Goal: Task Accomplishment & Management: Manage account settings

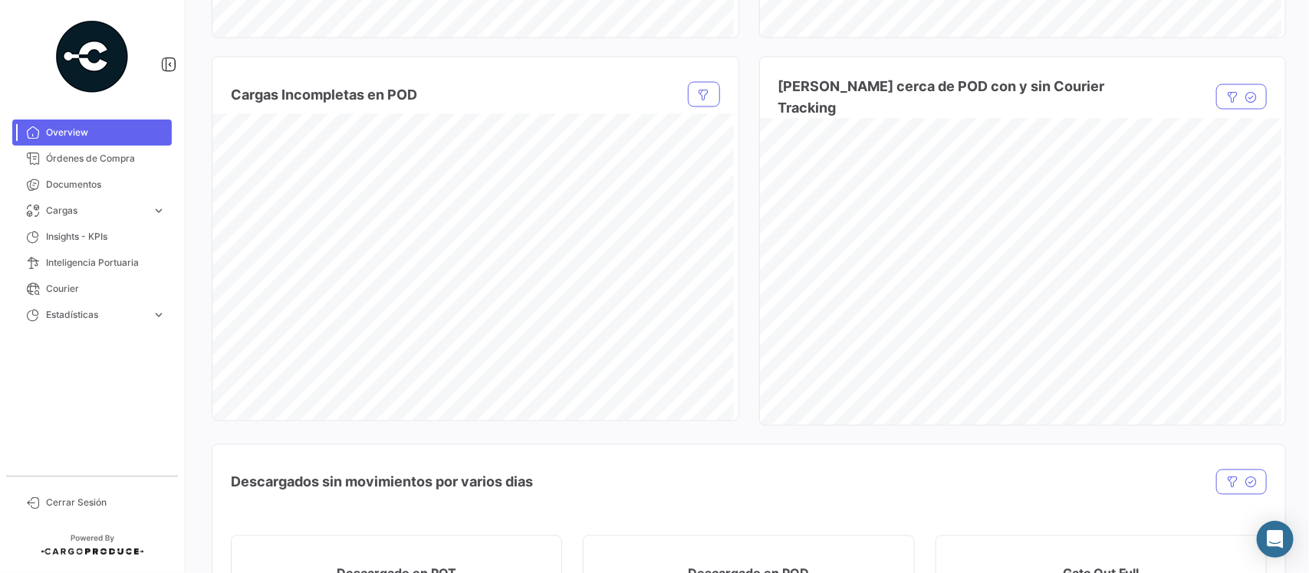
scroll to position [863, 0]
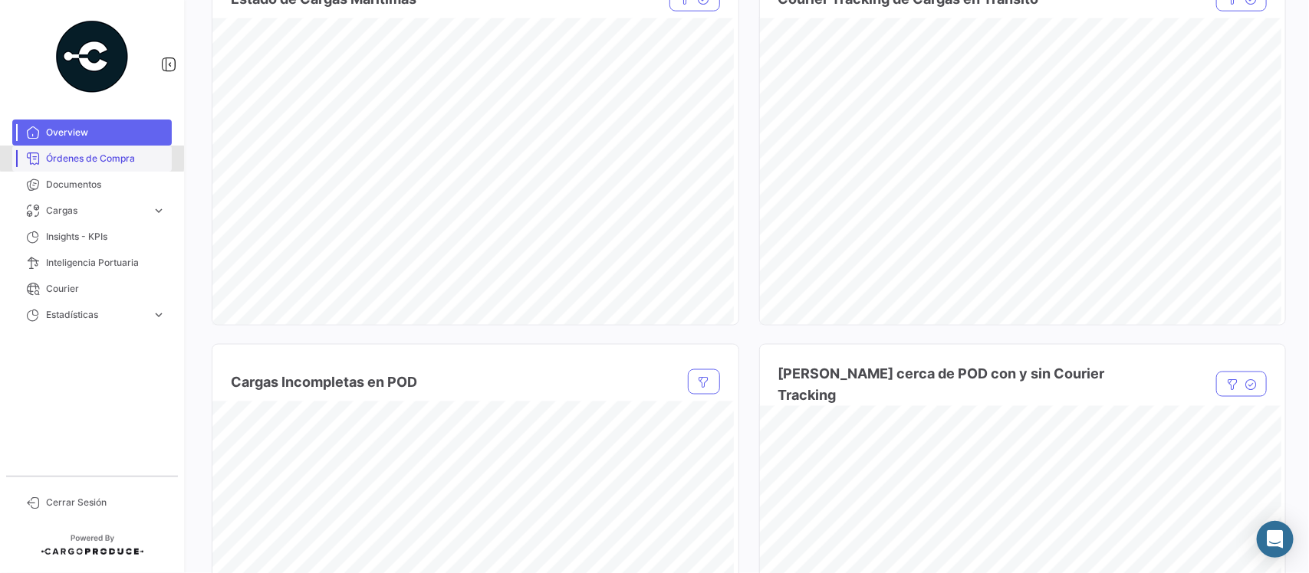
click at [92, 158] on span "Órdenes de Compra" at bounding box center [106, 159] width 120 height 14
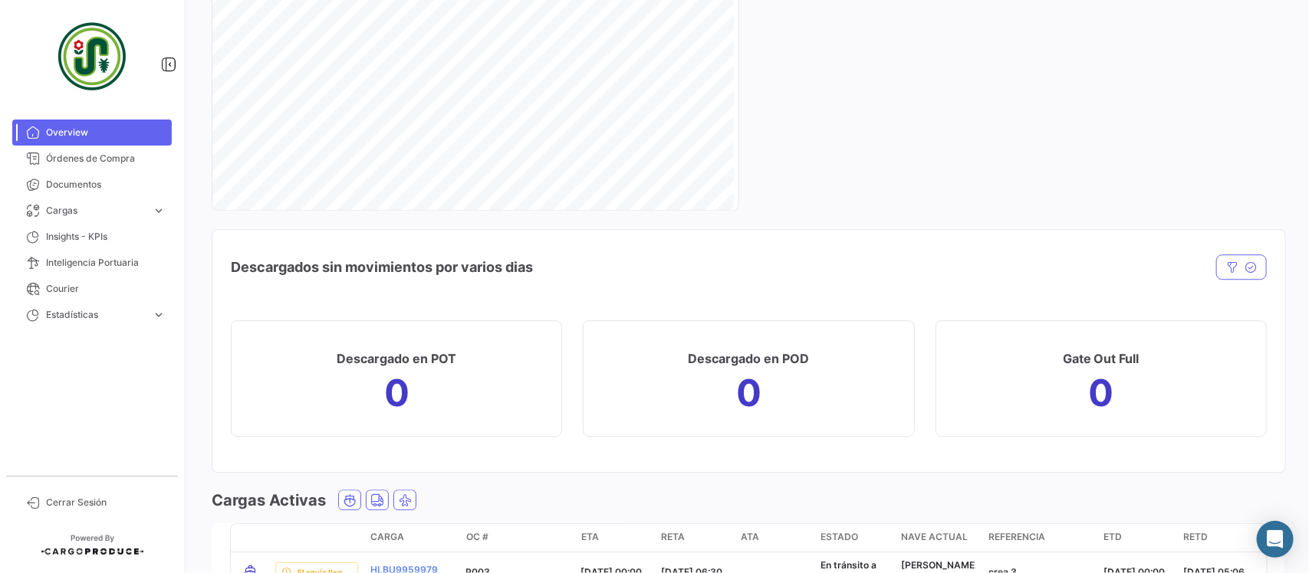
scroll to position [1542, 0]
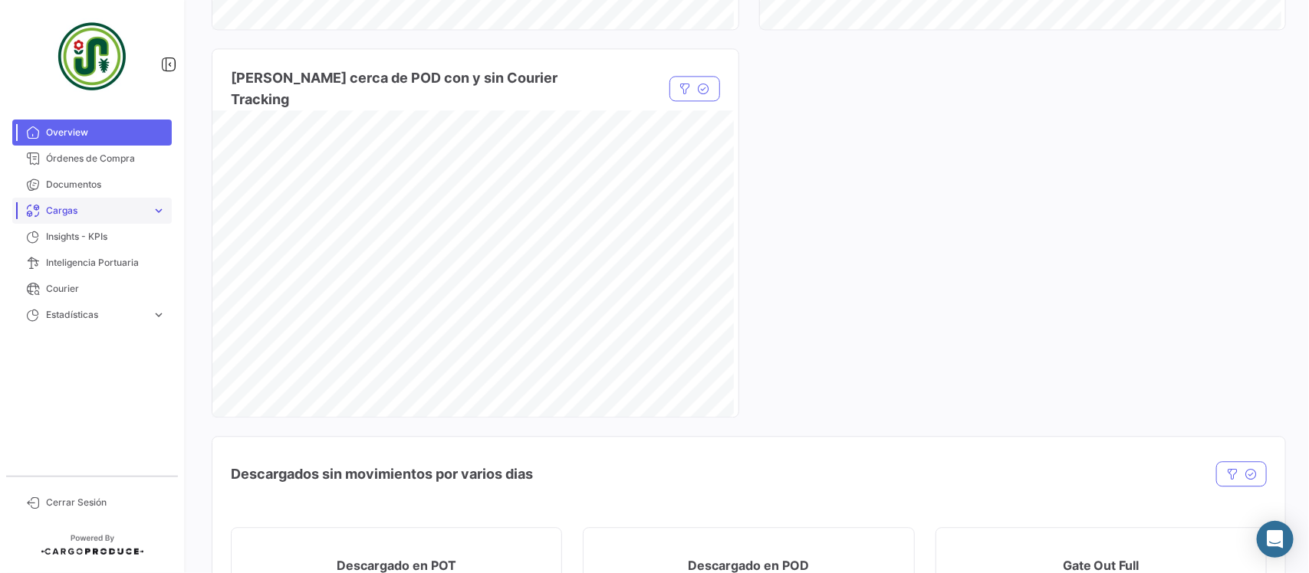
click at [93, 212] on span "Cargas" at bounding box center [96, 211] width 100 height 14
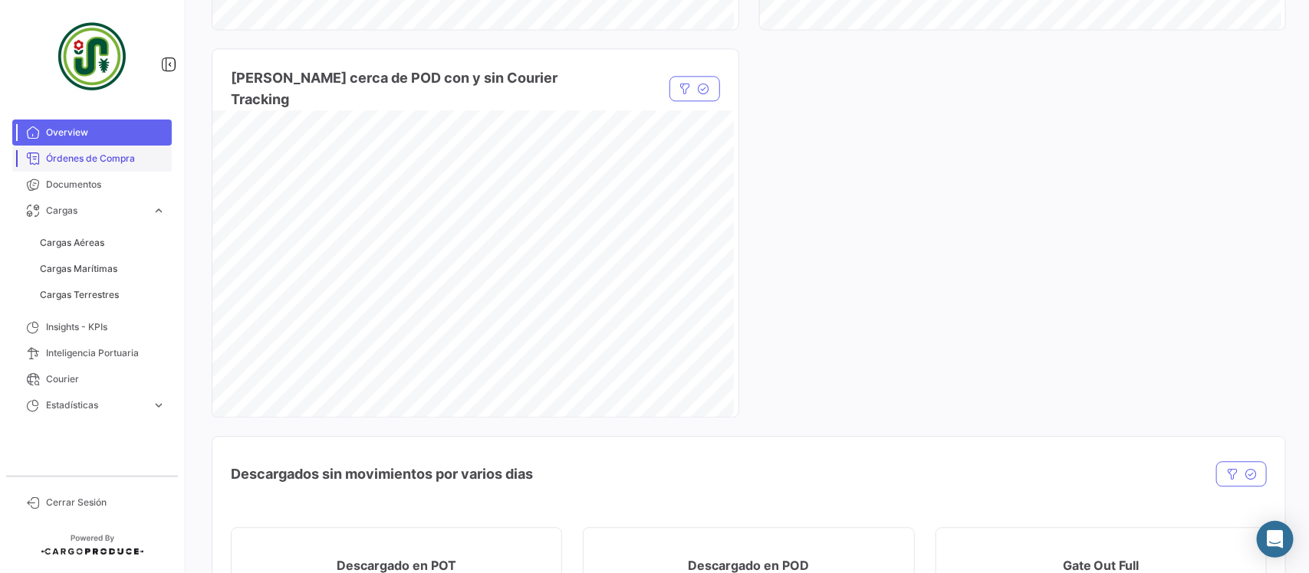
click at [92, 159] on span "Órdenes de Compra" at bounding box center [106, 159] width 120 height 14
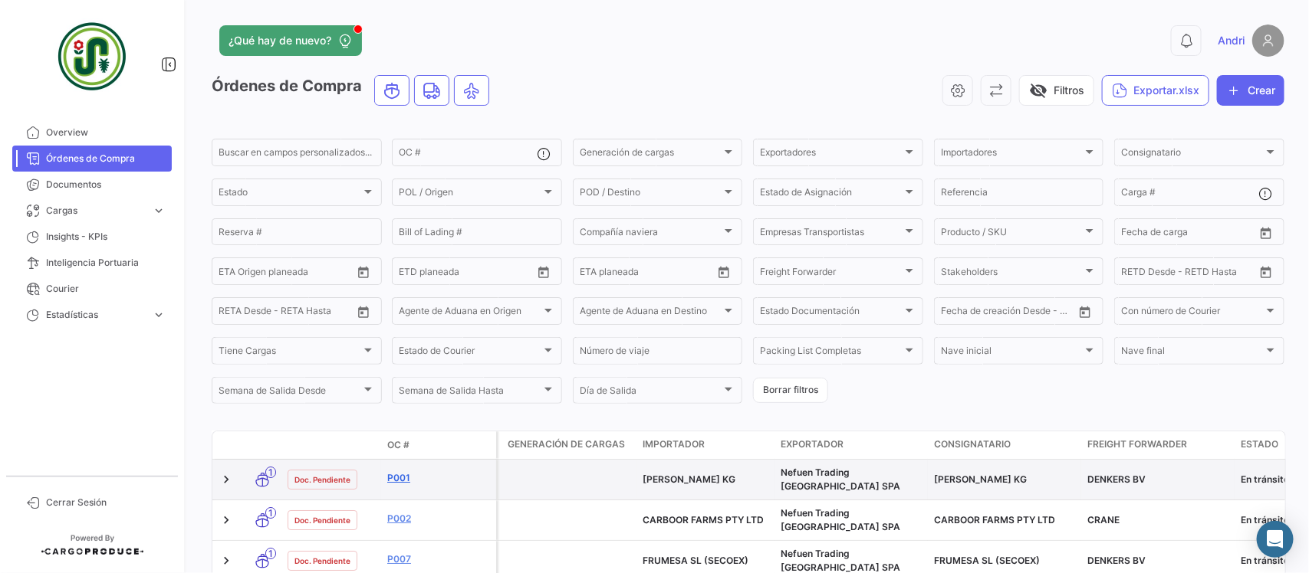
click at [395, 481] on link "P001" at bounding box center [438, 479] width 103 height 14
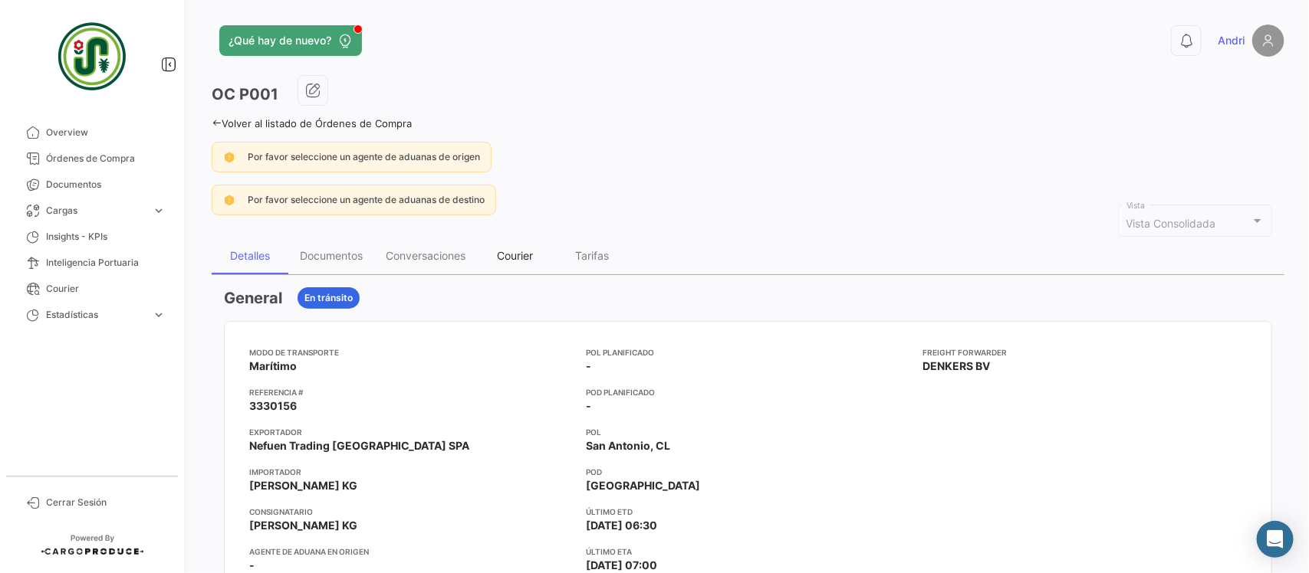
click at [522, 261] on div "Courier" at bounding box center [516, 255] width 36 height 13
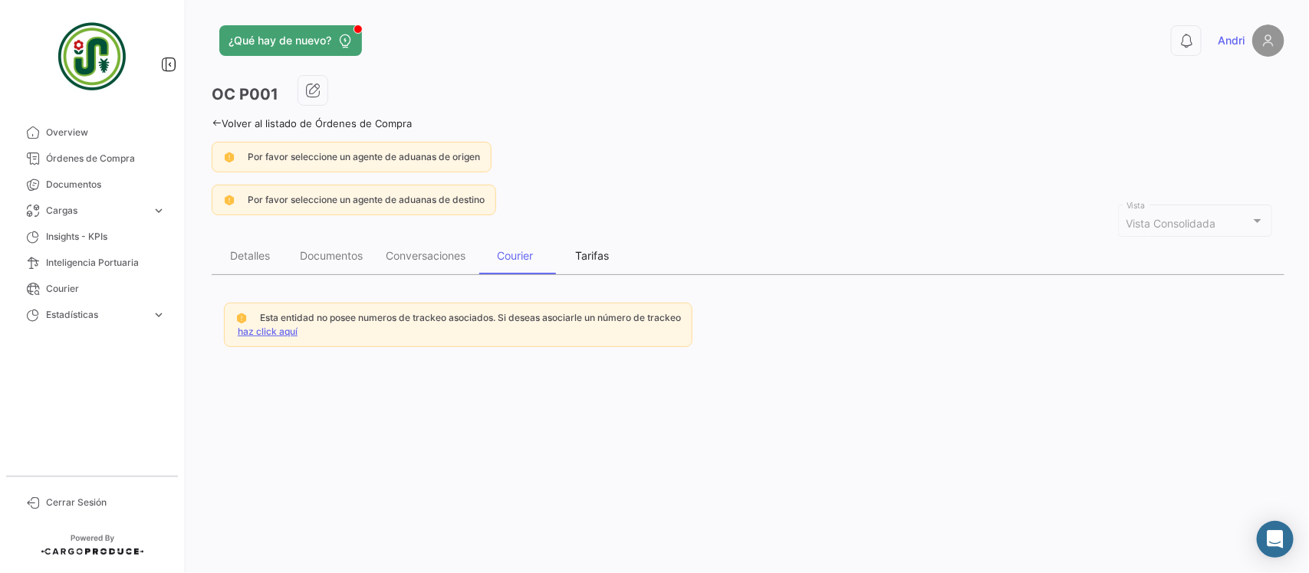
click at [615, 269] on div "Tarifas" at bounding box center [592, 256] width 77 height 37
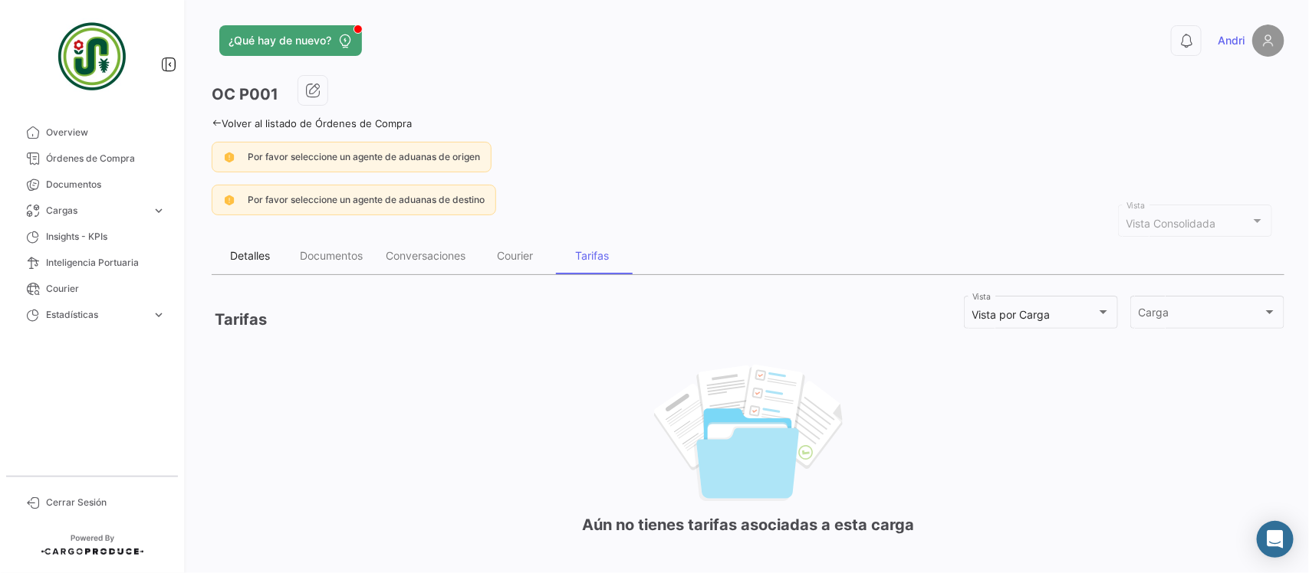
click at [236, 261] on div "Detalles" at bounding box center [250, 255] width 40 height 13
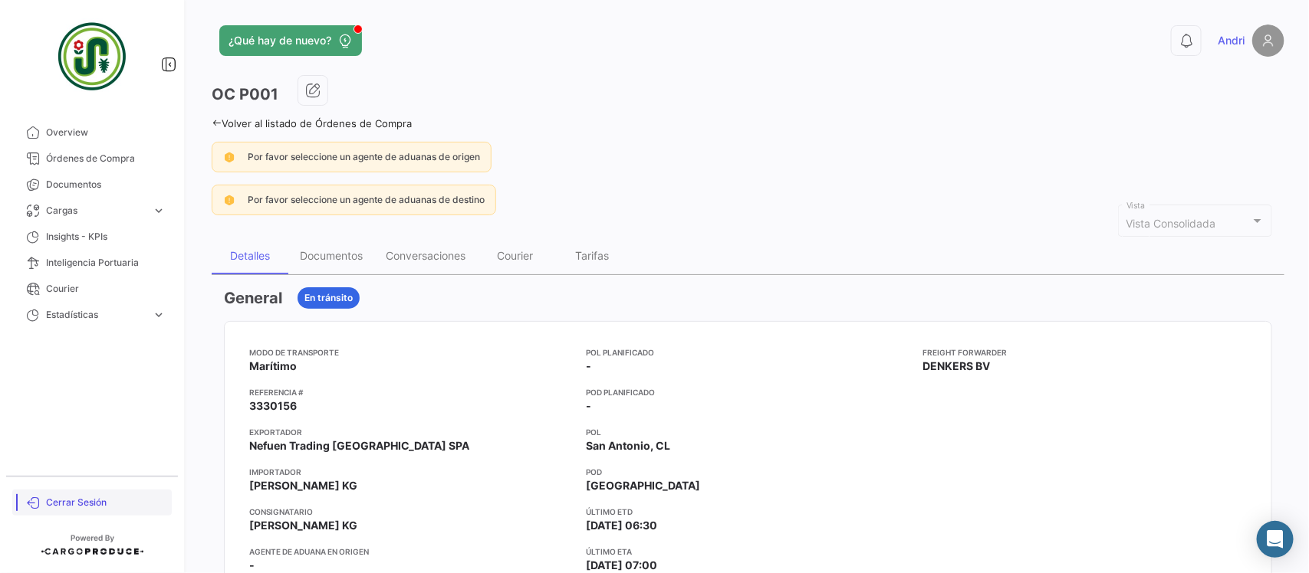
click at [81, 501] on span "Cerrar Sesión" at bounding box center [106, 503] width 120 height 14
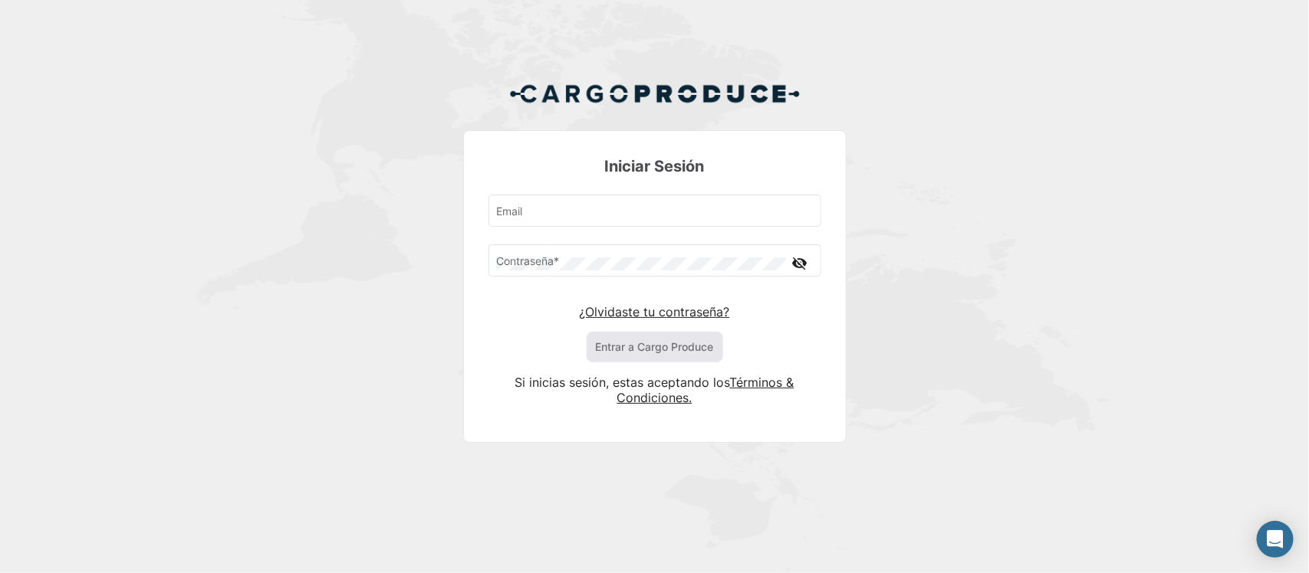
type input "andri@cargoproduce.com"
click at [653, 347] on button "Entrar a Cargo Produce" at bounding box center [655, 347] width 136 height 31
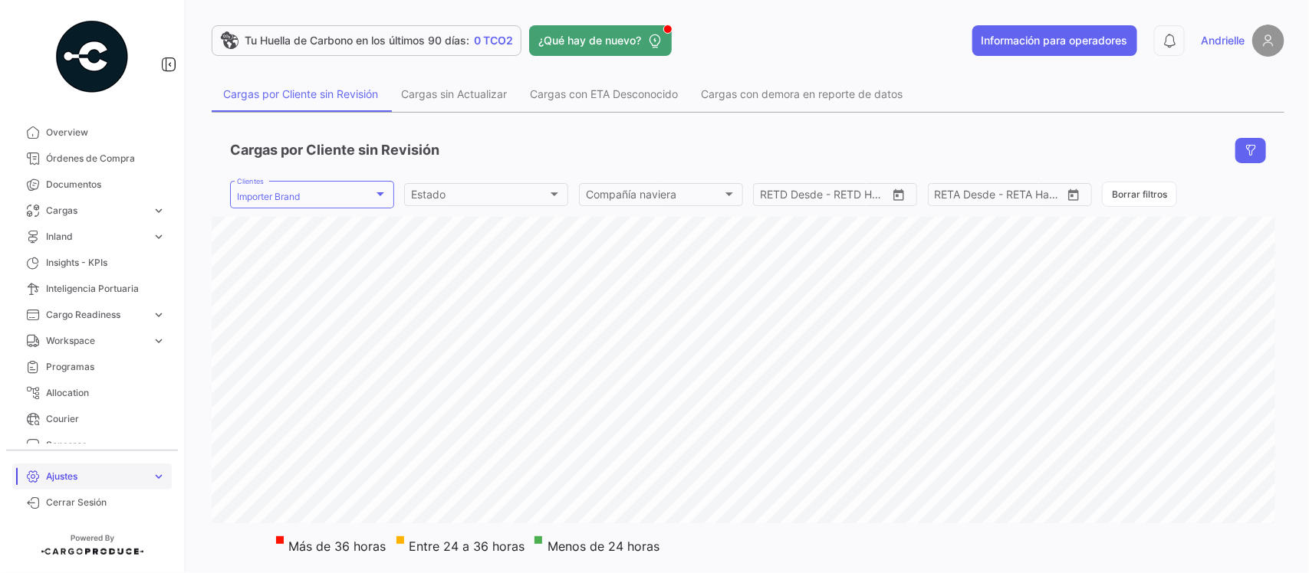
click at [78, 475] on span "Ajustes" at bounding box center [96, 477] width 100 height 14
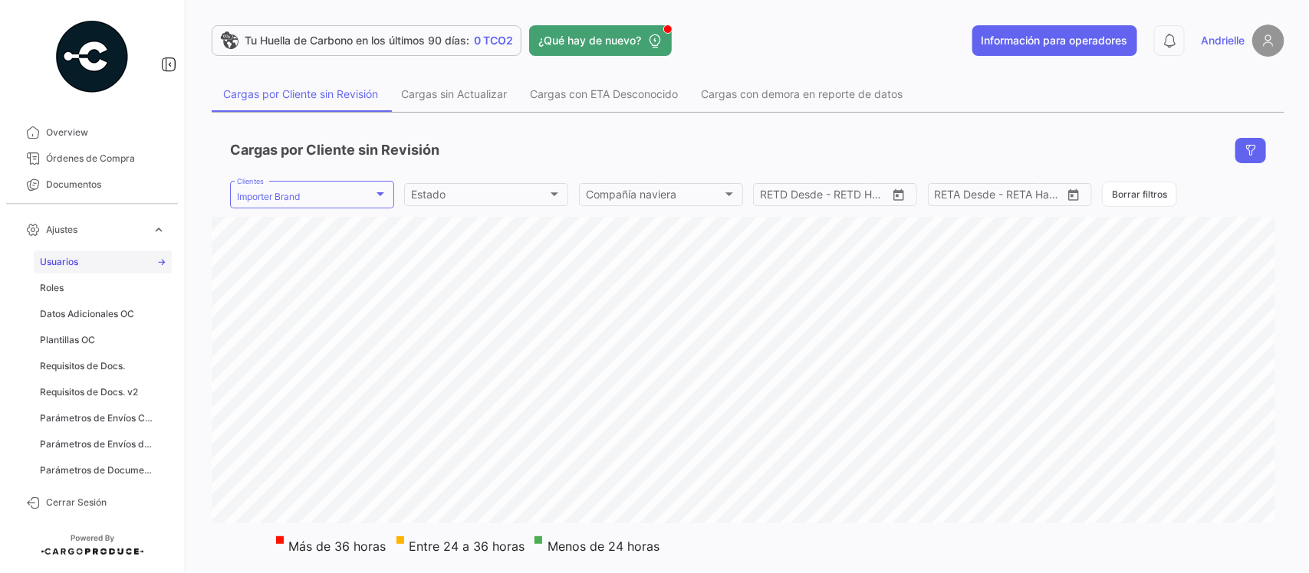
click at [83, 263] on link "Usuarios" at bounding box center [103, 262] width 138 height 23
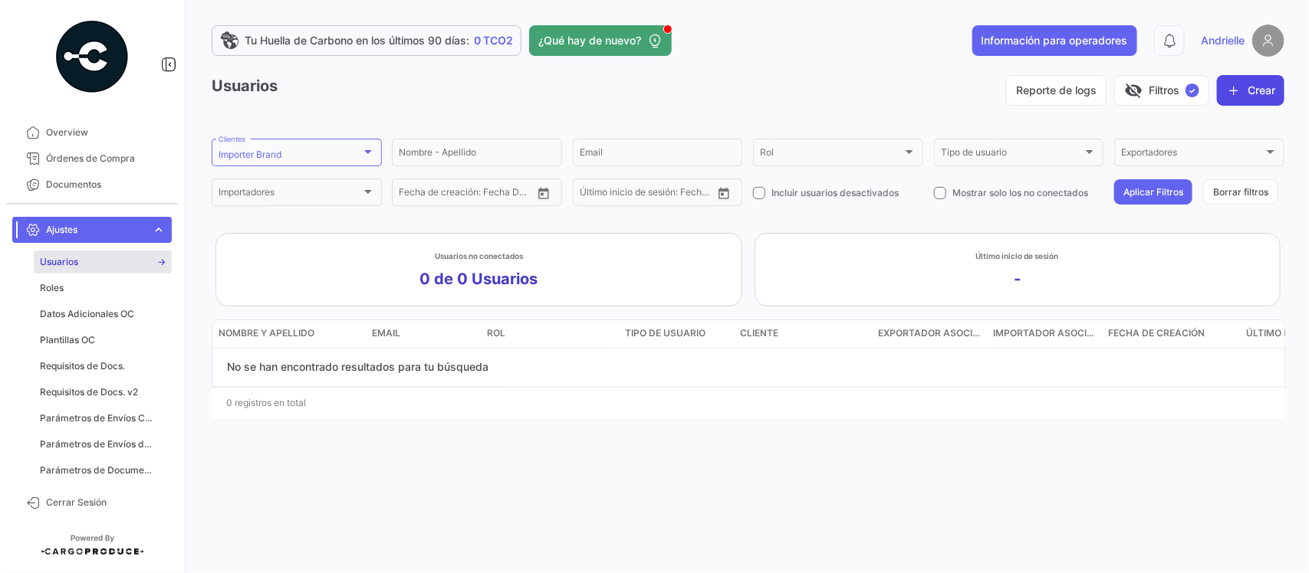
click at [1256, 94] on button "Crear" at bounding box center [1250, 90] width 67 height 31
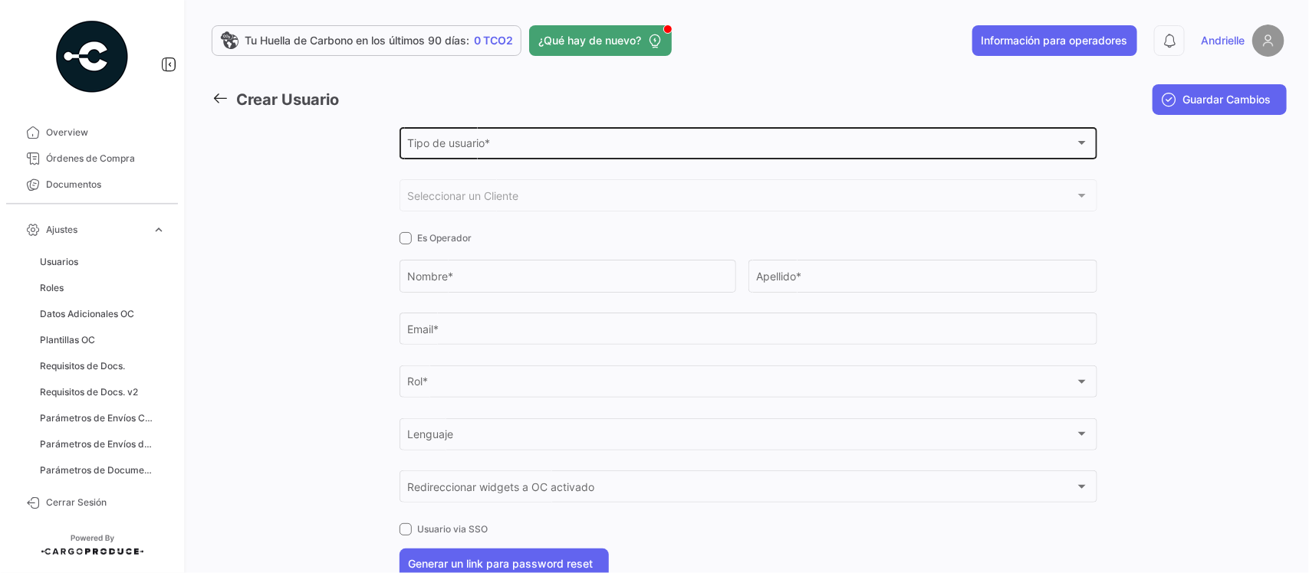
click at [454, 143] on span "Tipo de usuario *" at bounding box center [741, 146] width 668 height 13
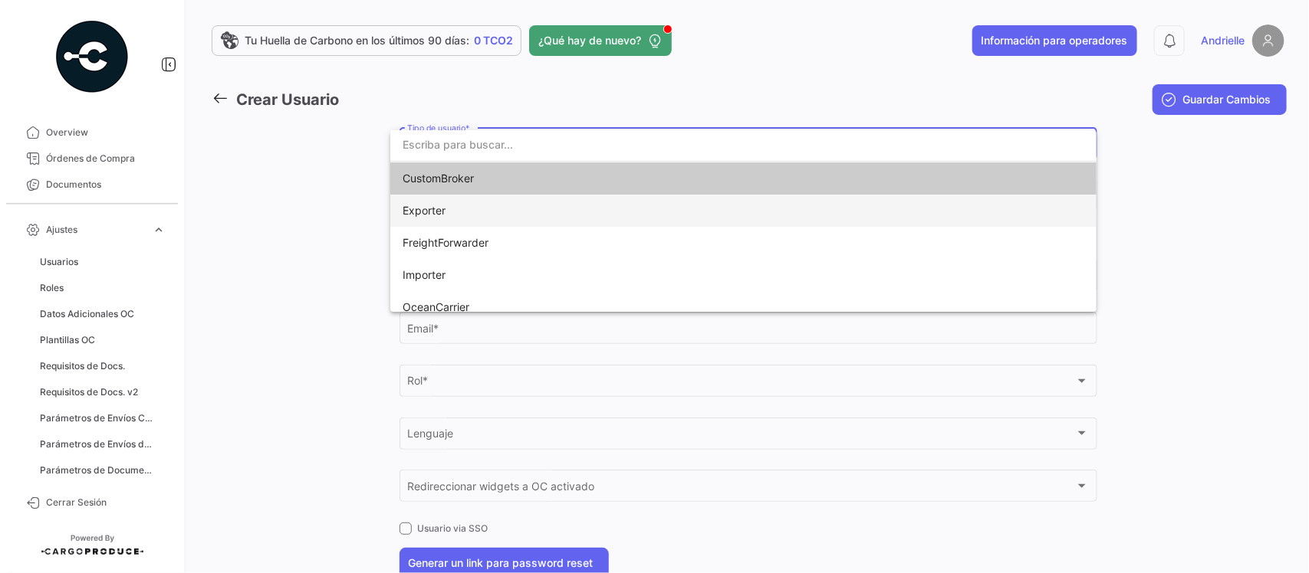
click at [451, 212] on span "Exporter" at bounding box center [510, 211] width 215 height 32
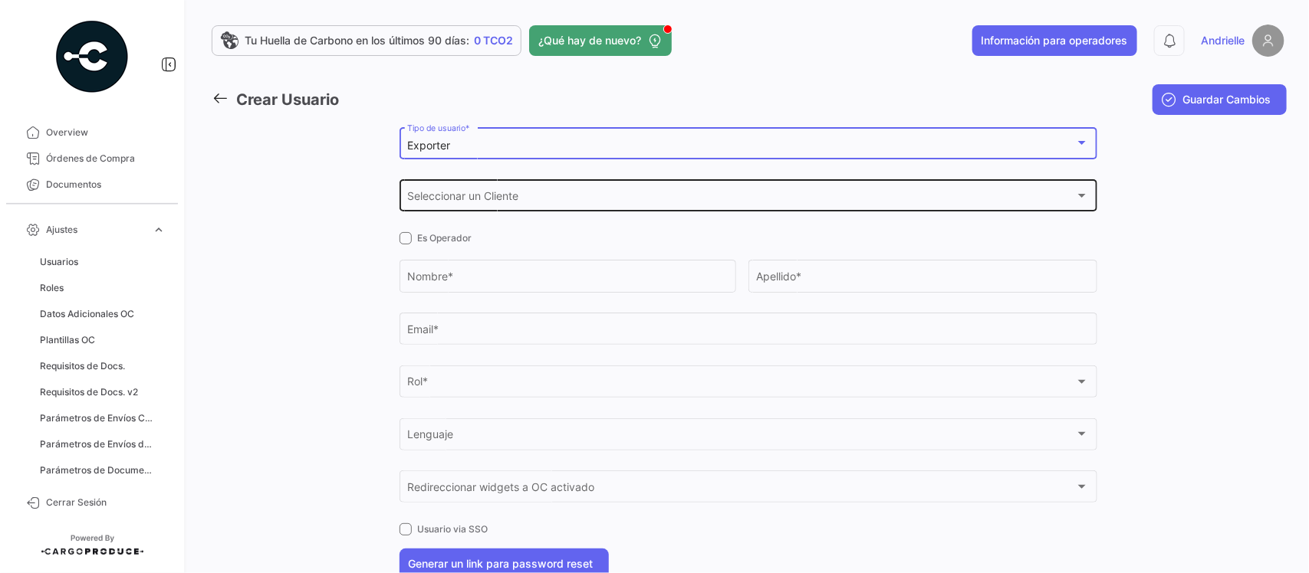
click at [458, 196] on span "Seleccionar un Cliente" at bounding box center [741, 198] width 668 height 13
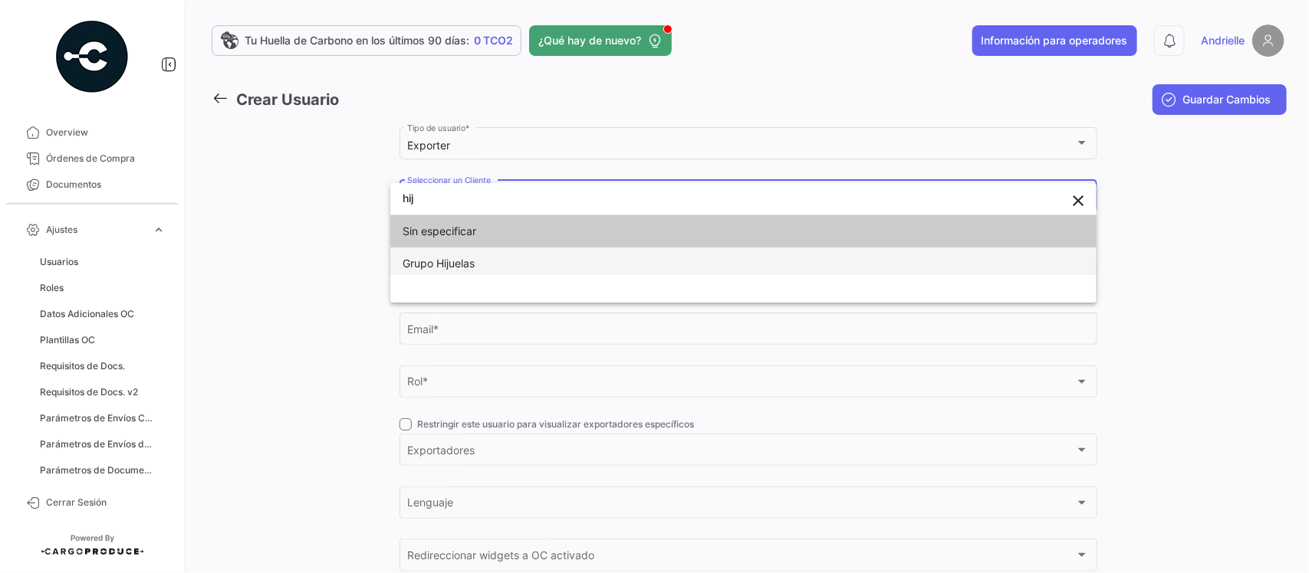
type input "hij"
click at [465, 265] on span "Grupo Hijuelas" at bounding box center [439, 263] width 72 height 13
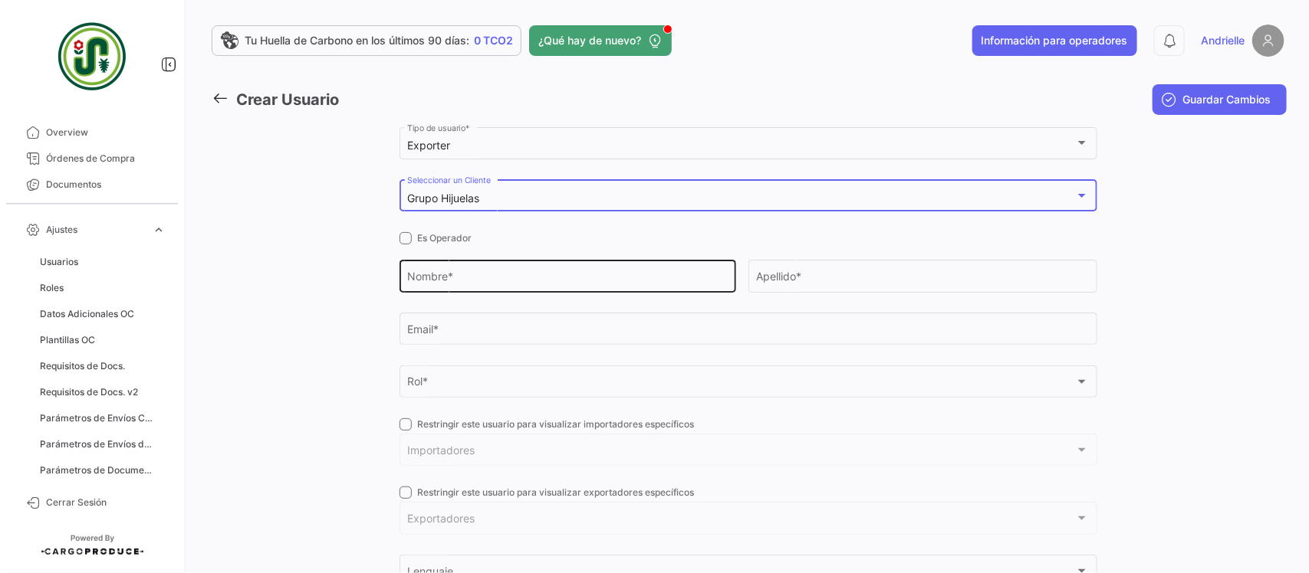
click at [458, 280] on input "Nombre *" at bounding box center [567, 279] width 320 height 13
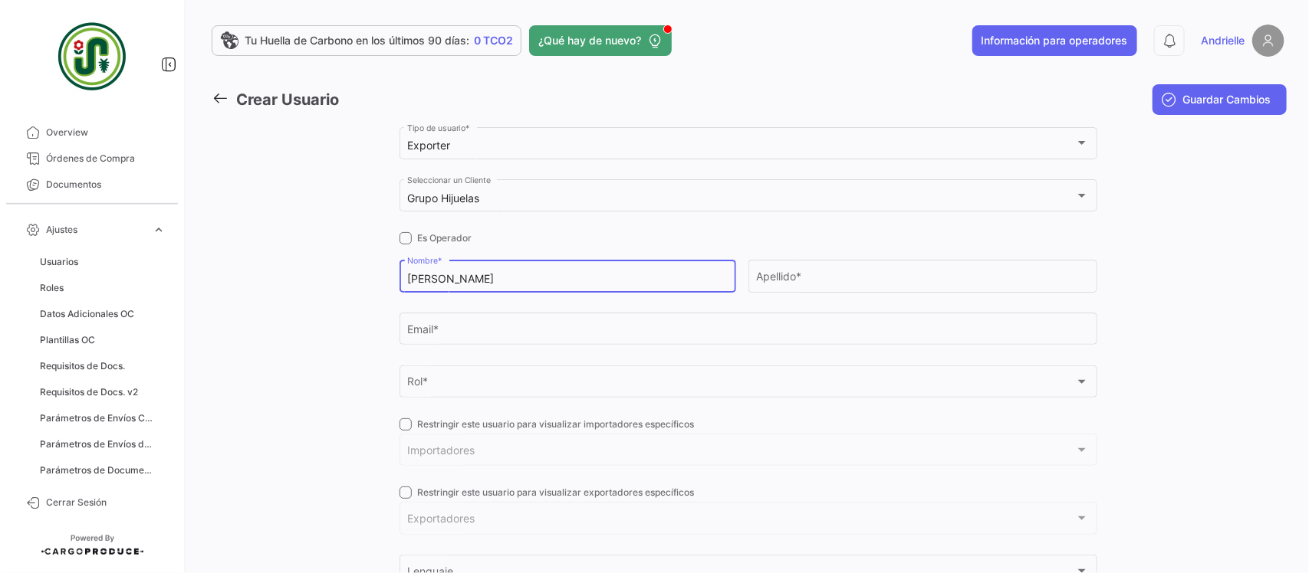
type input "Cristian"
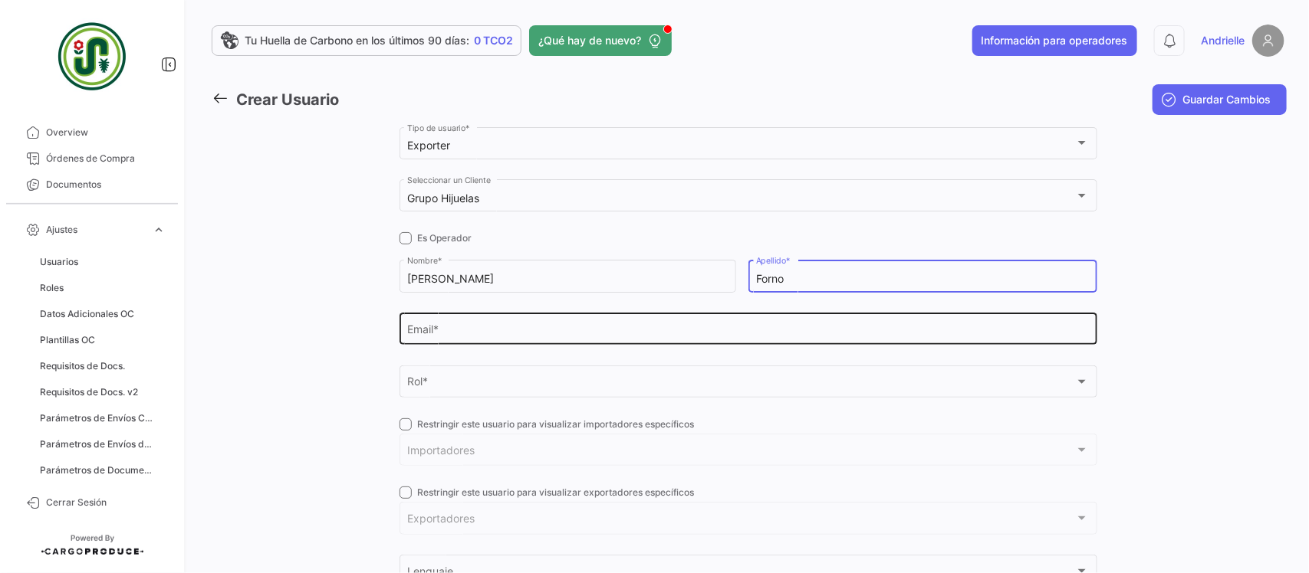
type input "Forno"
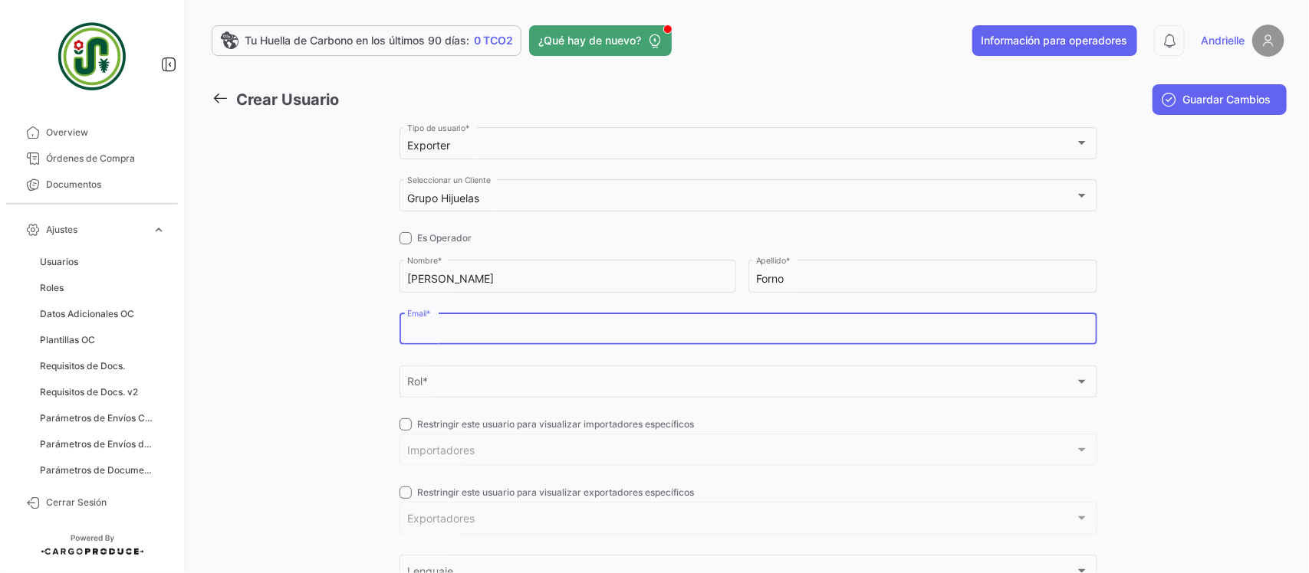
click at [442, 330] on input "Email *" at bounding box center [748, 332] width 682 height 13
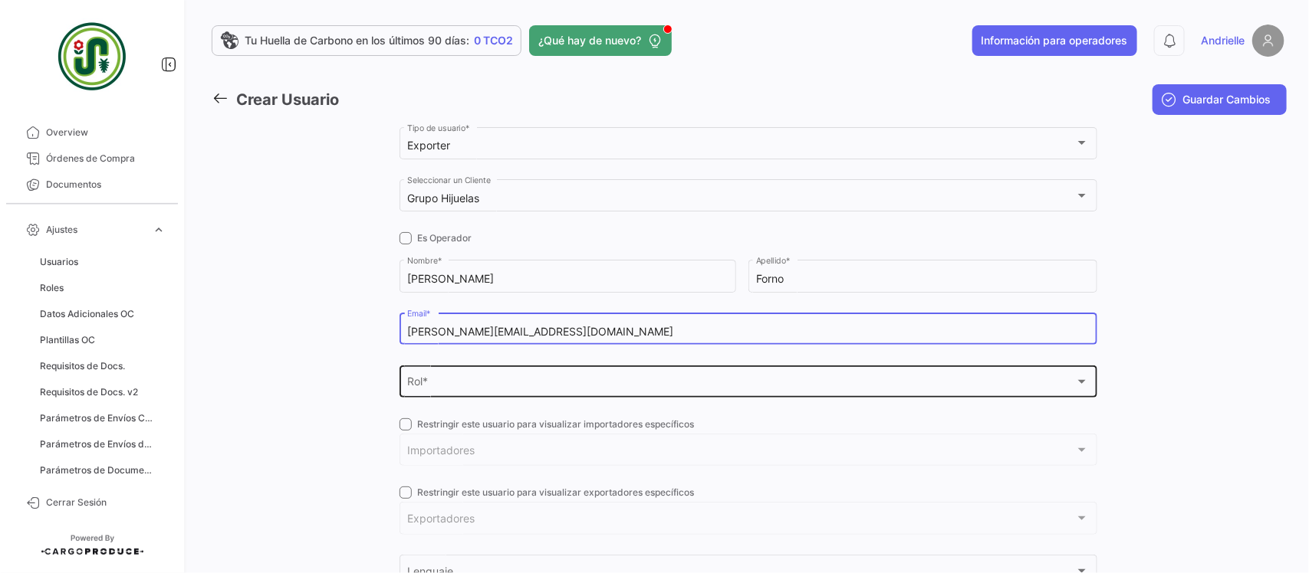
type input "cristian+gh@cargoproduce.com"
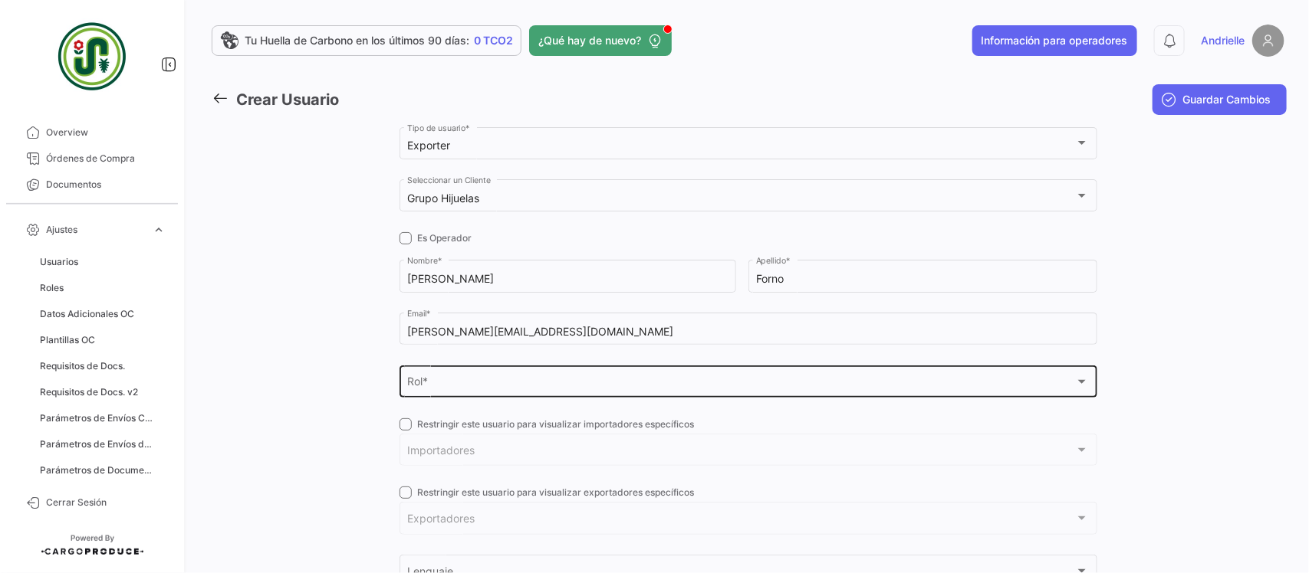
click at [446, 373] on div "Rol * Rol *" at bounding box center [748, 380] width 682 height 35
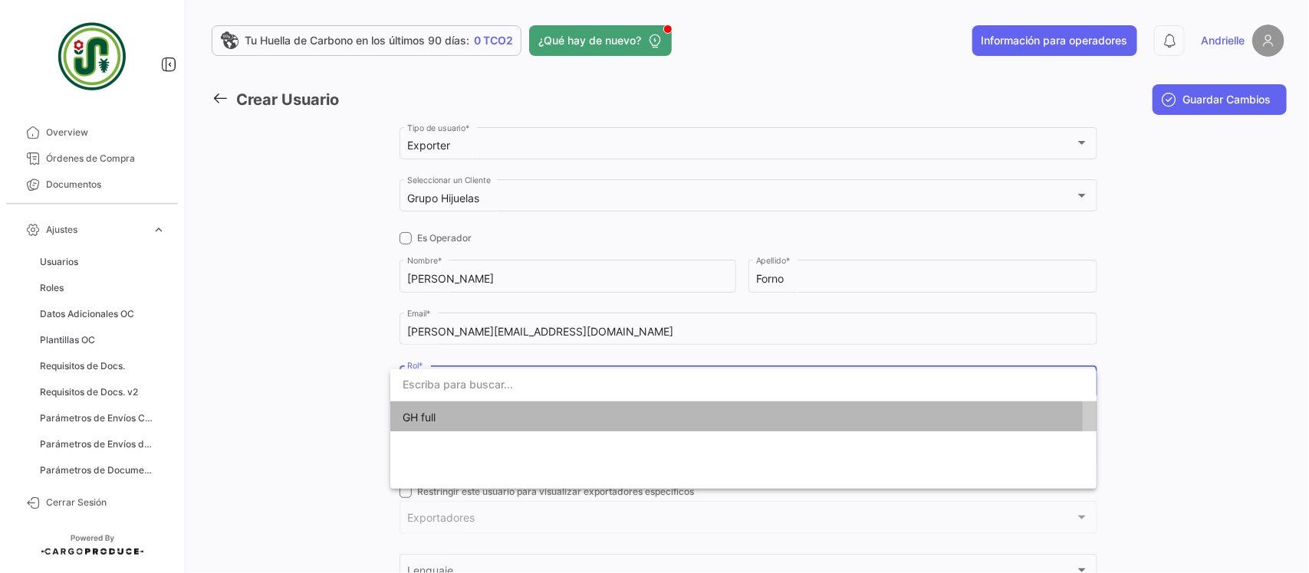
click at [446, 416] on span "GH full" at bounding box center [510, 418] width 215 height 32
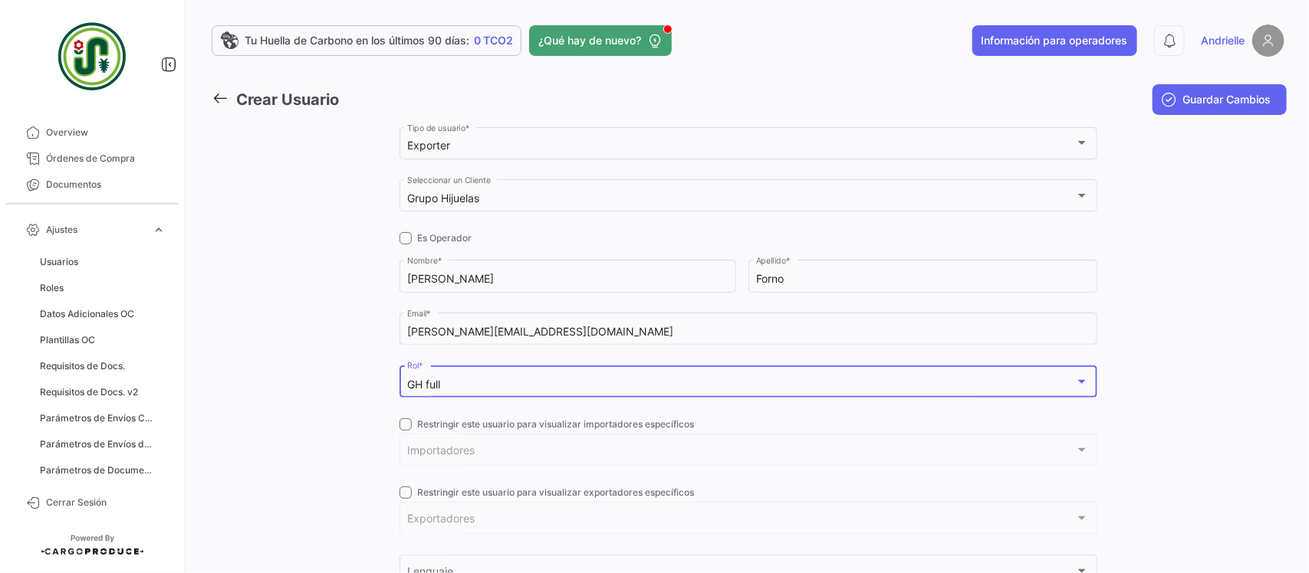
drag, startPoint x: 401, startPoint y: 419, endPoint x: 419, endPoint y: 443, distance: 29.6
click at [401, 422] on span at bounding box center [405, 425] width 12 height 12
click at [405, 431] on input "Restringir este usuario para visualizar importadores específicos" at bounding box center [405, 431] width 1 height 1
checkbox input "true"
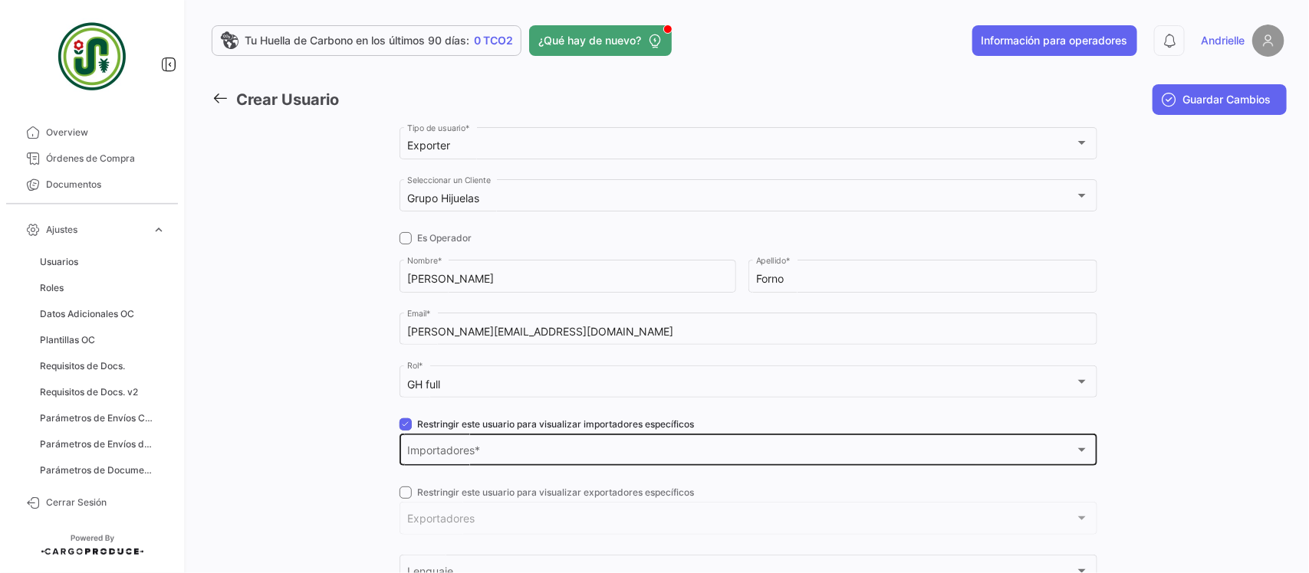
click at [429, 452] on span "Importadores" at bounding box center [741, 453] width 668 height 13
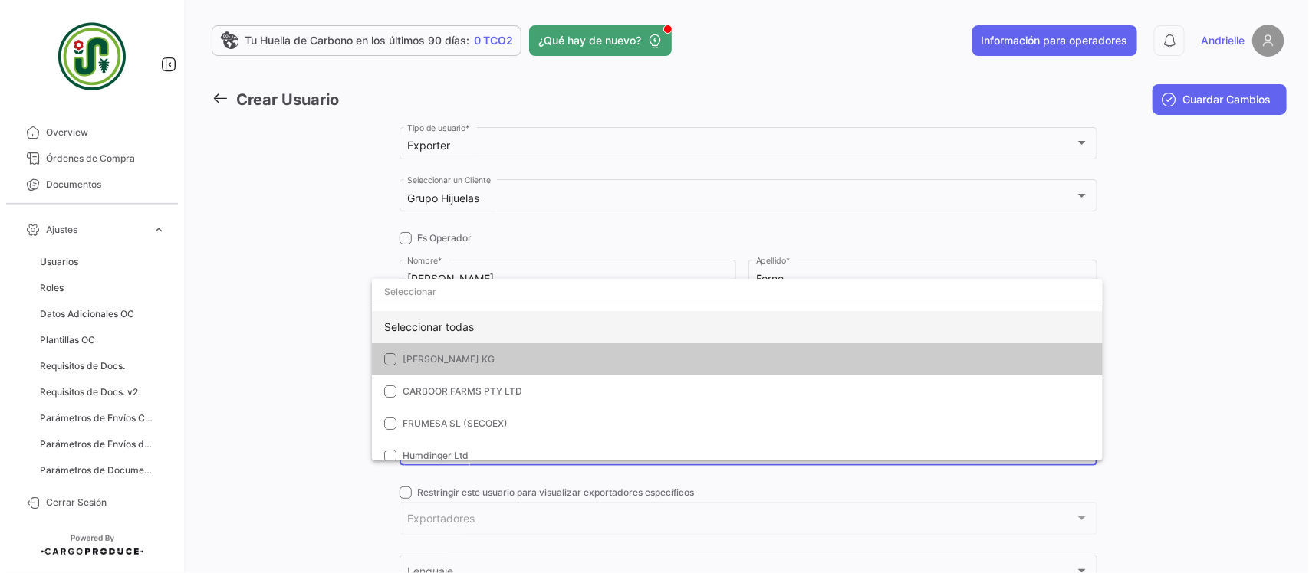
click at [435, 322] on div "Seleccionar todas" at bounding box center [737, 327] width 731 height 32
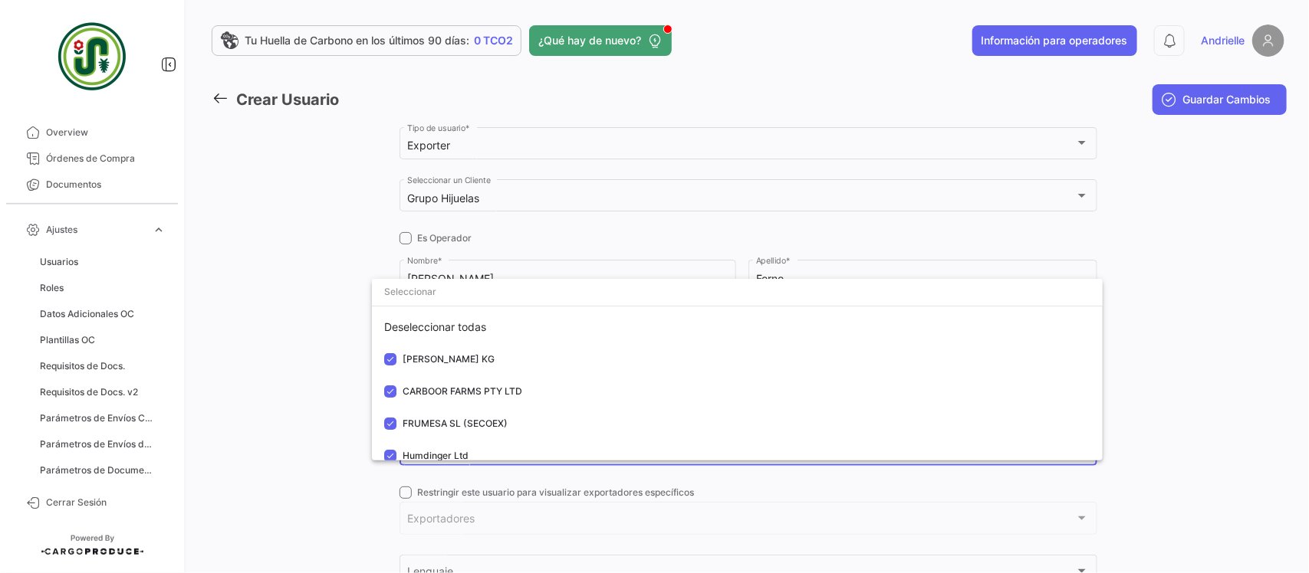
click at [290, 322] on div at bounding box center [654, 286] width 1309 height 573
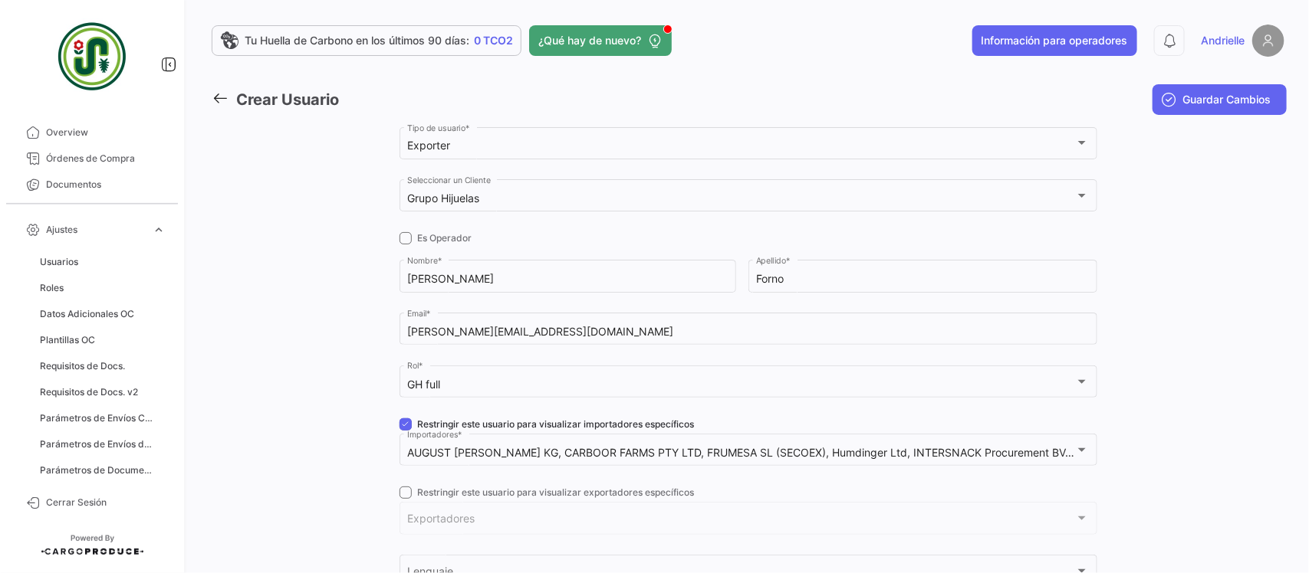
click at [401, 500] on div "Exportadores Exportadores" at bounding box center [748, 517] width 698 height 35
drag, startPoint x: 399, startPoint y: 491, endPoint x: 429, endPoint y: 518, distance: 40.2
click at [403, 492] on span at bounding box center [405, 493] width 12 height 12
click at [405, 499] on input "Restringir este usuario para visualizar exportadores específicos" at bounding box center [405, 499] width 1 height 1
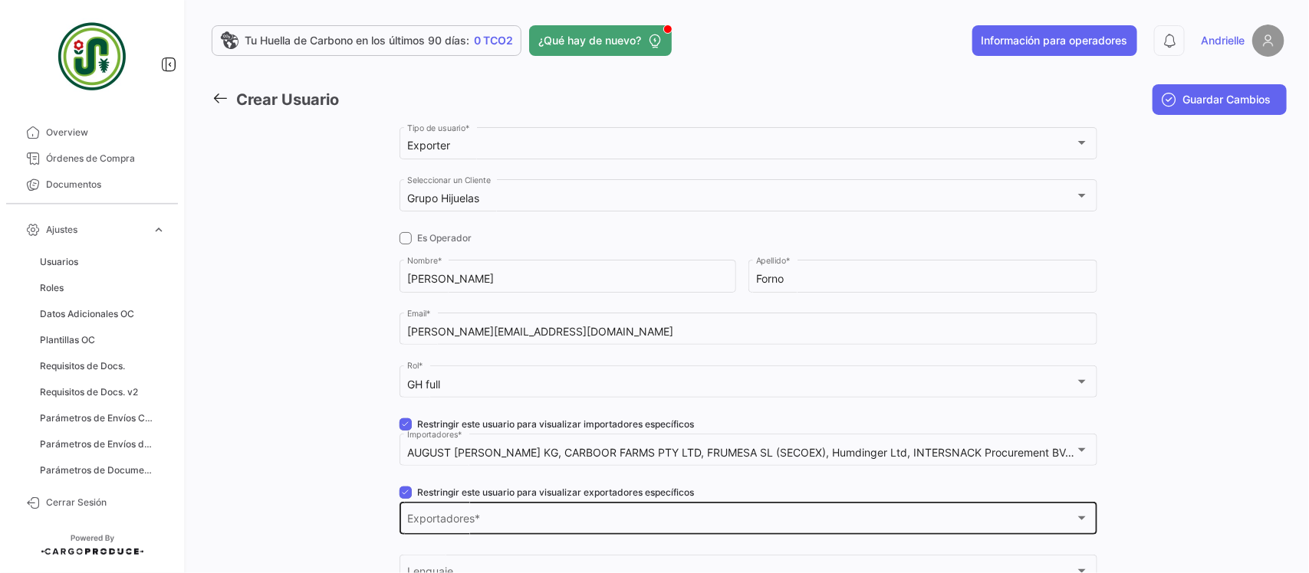
click at [431, 519] on span "Exportadores" at bounding box center [741, 521] width 668 height 13
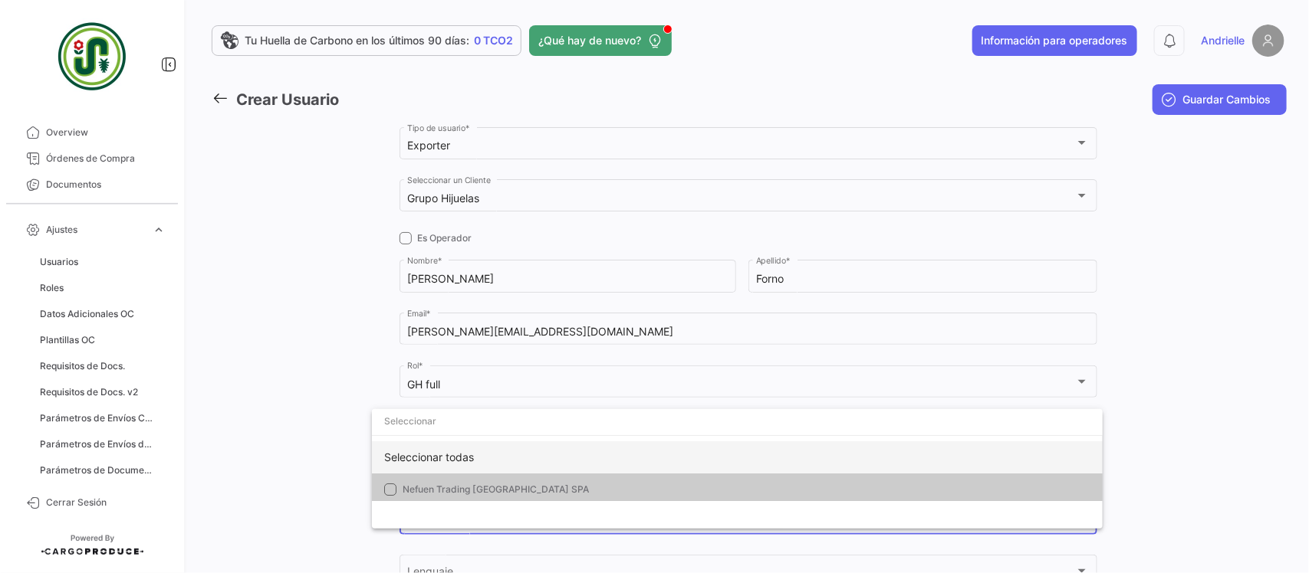
click at [445, 454] on div "Seleccionar todas" at bounding box center [737, 458] width 731 height 32
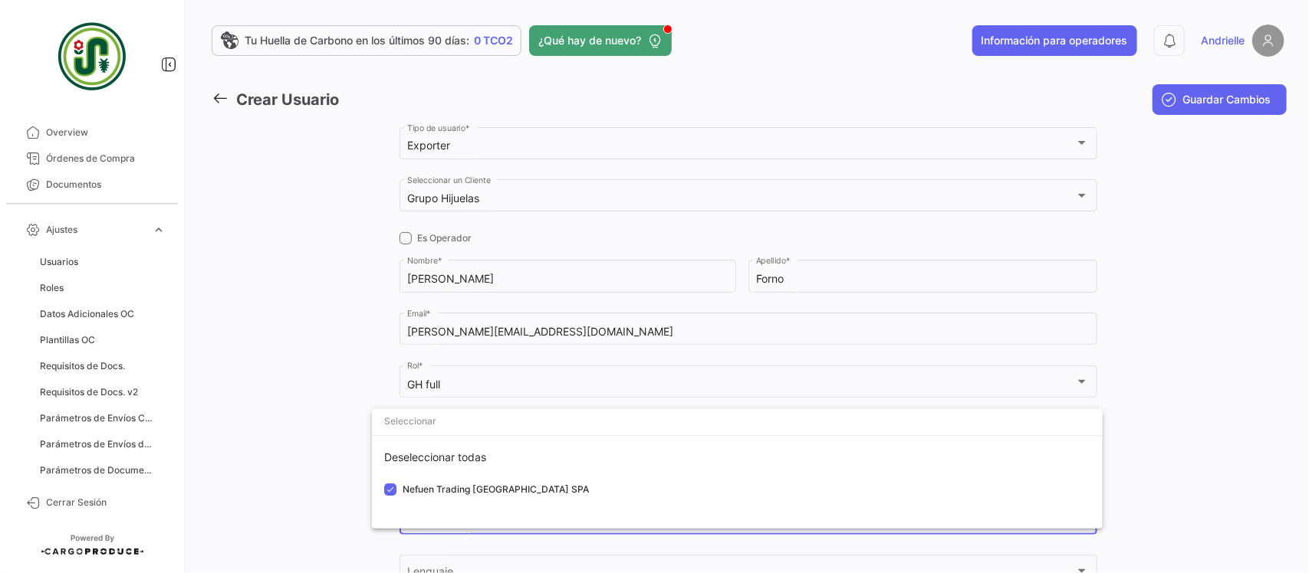
click at [330, 453] on div at bounding box center [654, 286] width 1309 height 573
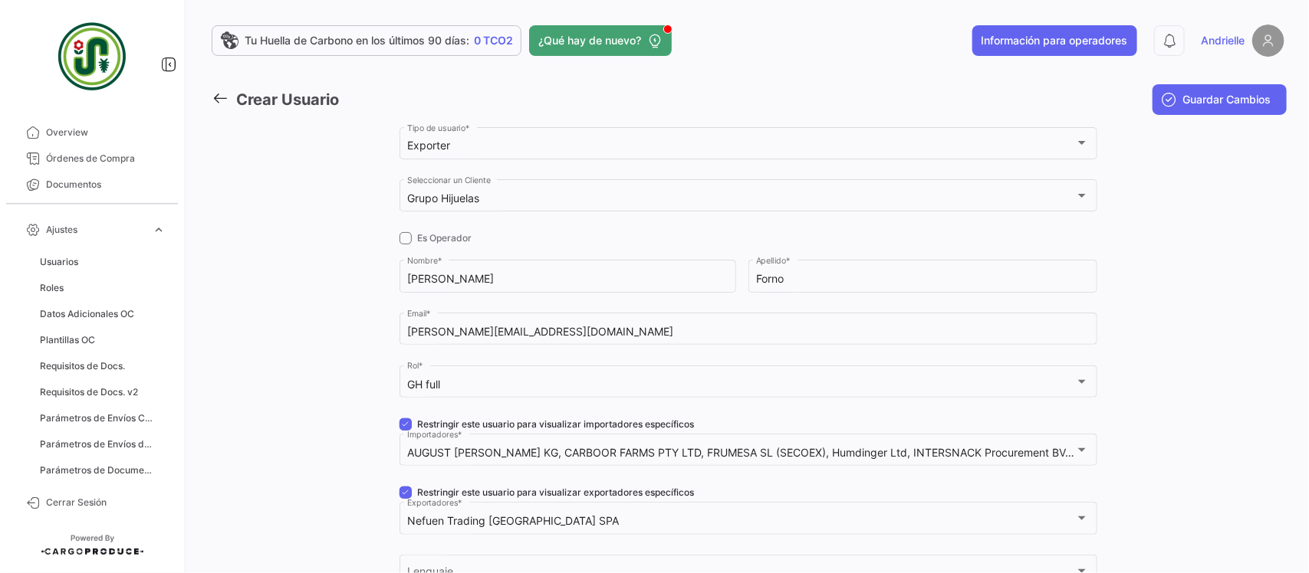
click at [404, 492] on span at bounding box center [405, 493] width 12 height 12
click at [405, 499] on input "Restringir este usuario para visualizar exportadores específicos" at bounding box center [405, 499] width 1 height 1
checkbox input "false"
drag, startPoint x: 403, startPoint y: 423, endPoint x: 428, endPoint y: 423, distance: 25.3
click at [404, 423] on span at bounding box center [405, 425] width 12 height 12
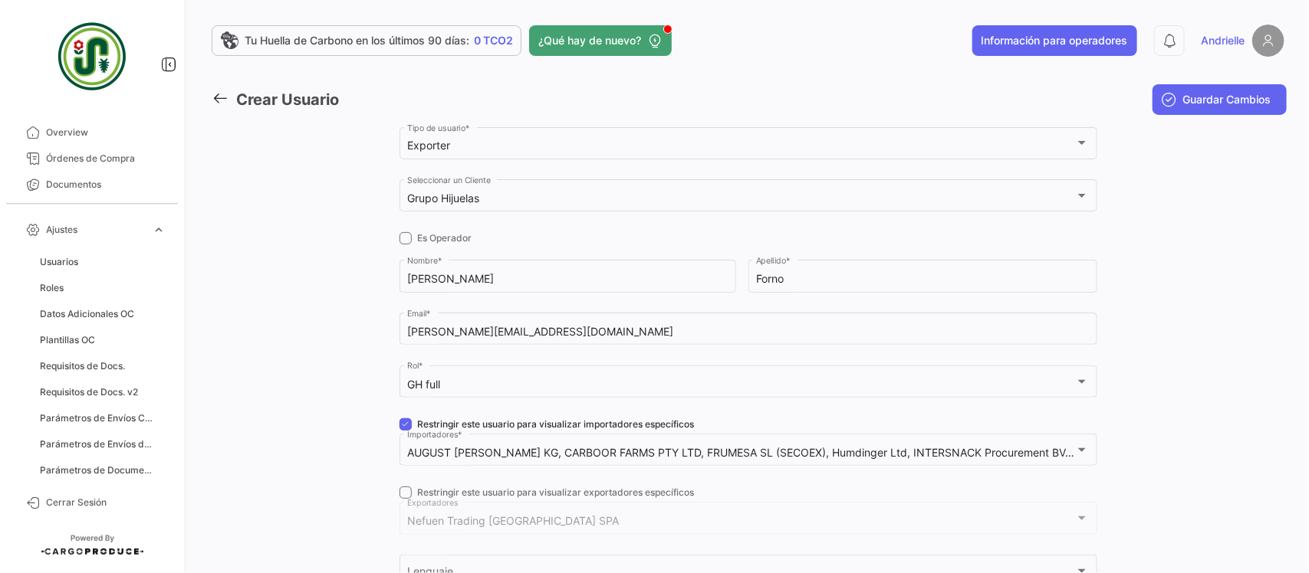
click at [405, 431] on input "Restringir este usuario para visualizar importadores específicos" at bounding box center [405, 431] width 1 height 1
checkbox input "false"
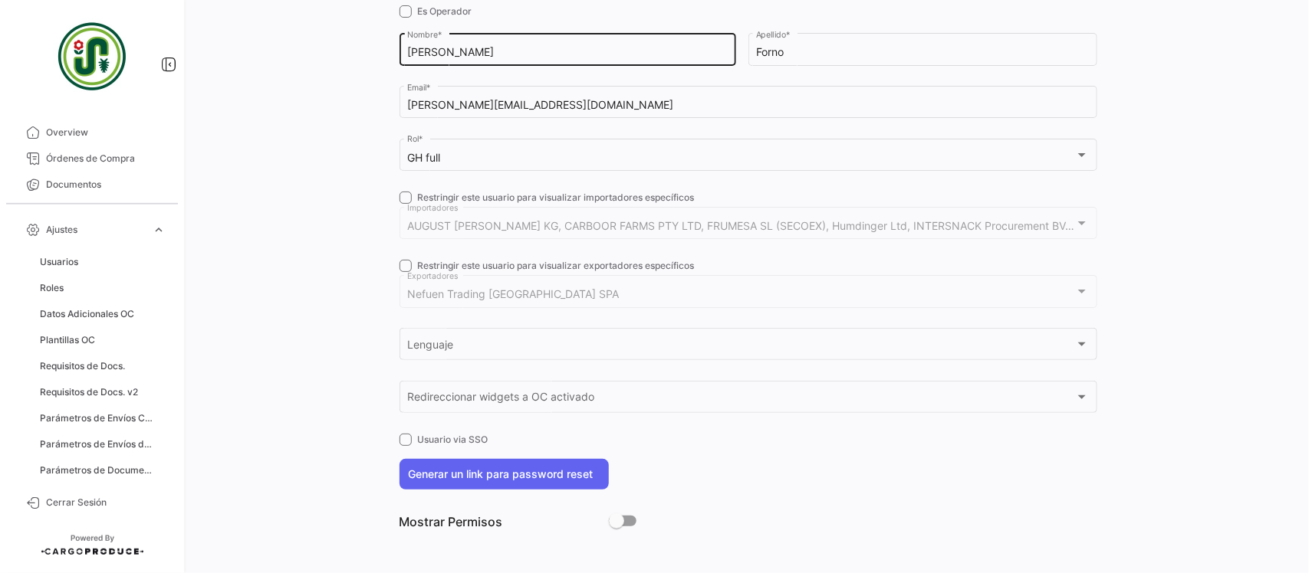
scroll to position [231, 0]
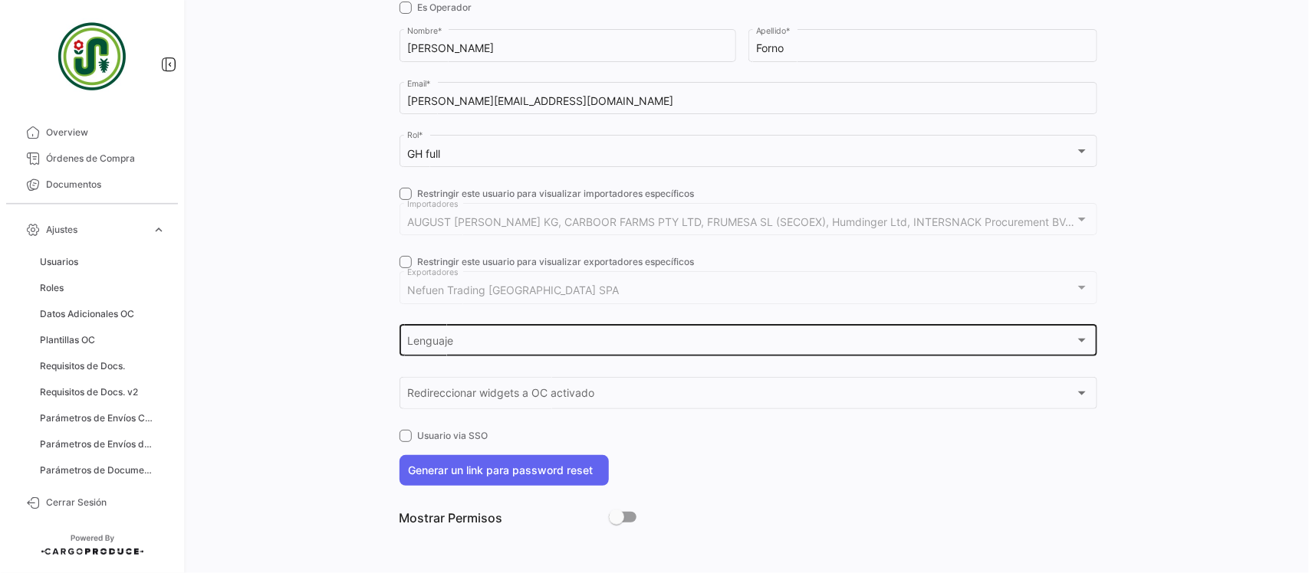
click at [457, 336] on div "Lenguaje Lenguaje" at bounding box center [748, 339] width 682 height 35
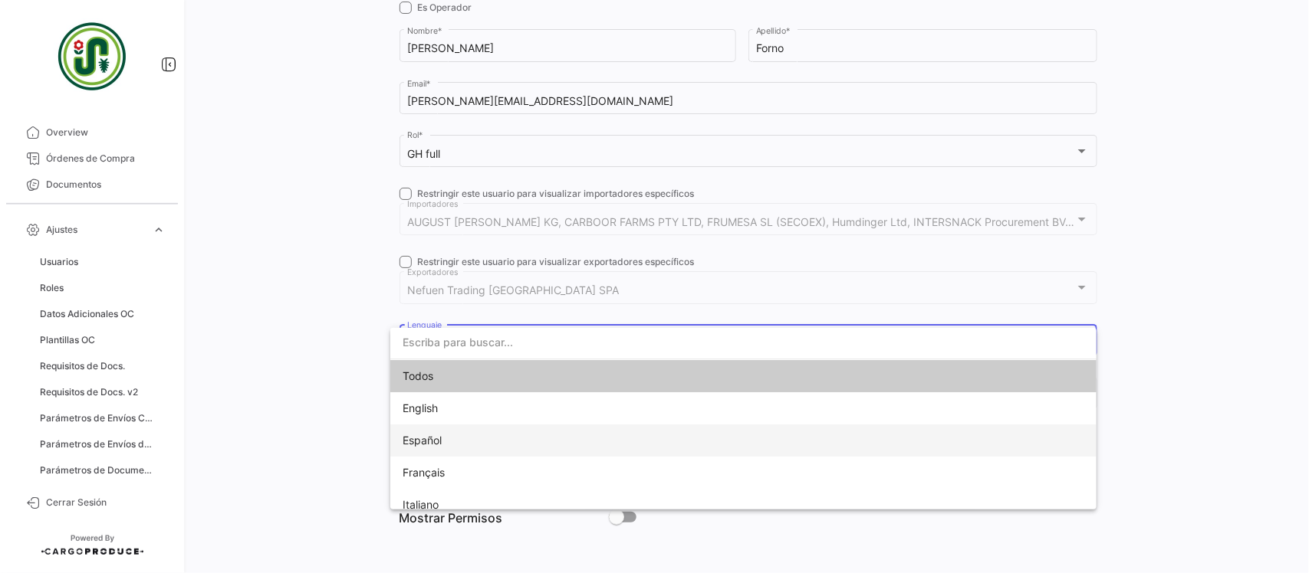
click at [438, 442] on span "Español" at bounding box center [422, 440] width 39 height 13
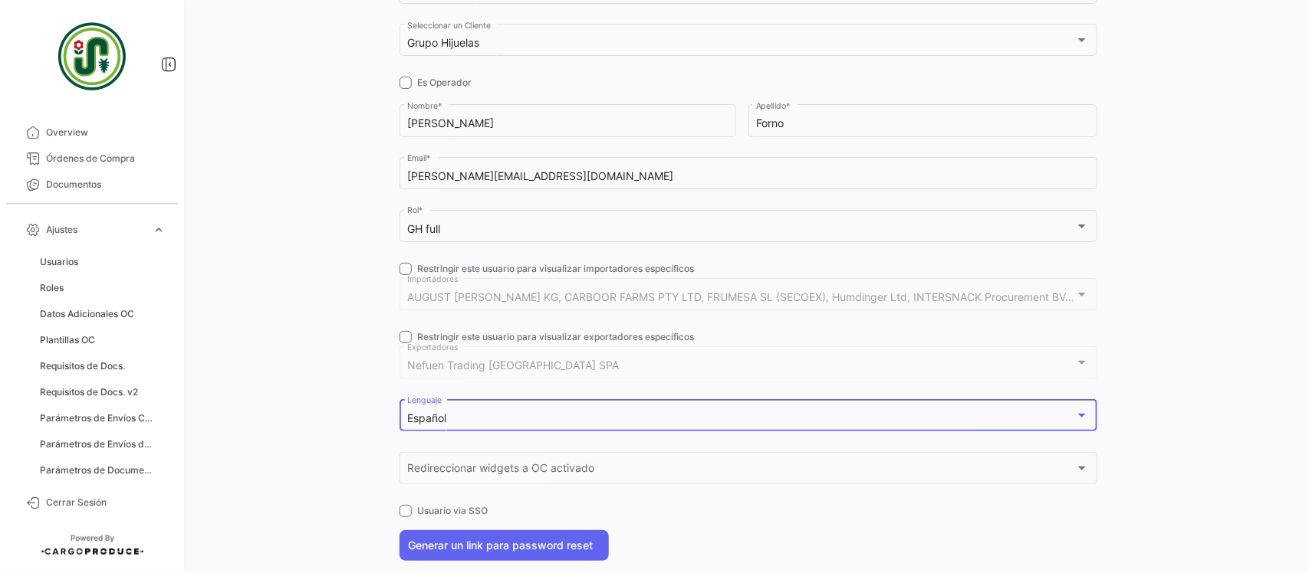
scroll to position [0, 0]
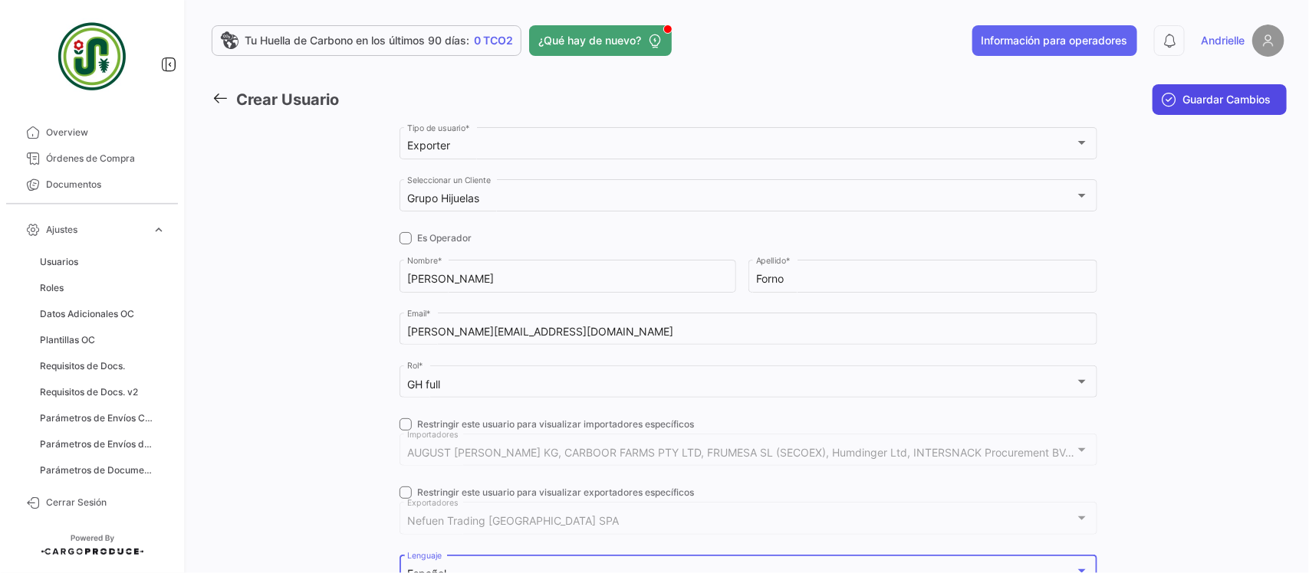
click at [1183, 93] on span "Guardar Cambios" at bounding box center [1227, 99] width 88 height 15
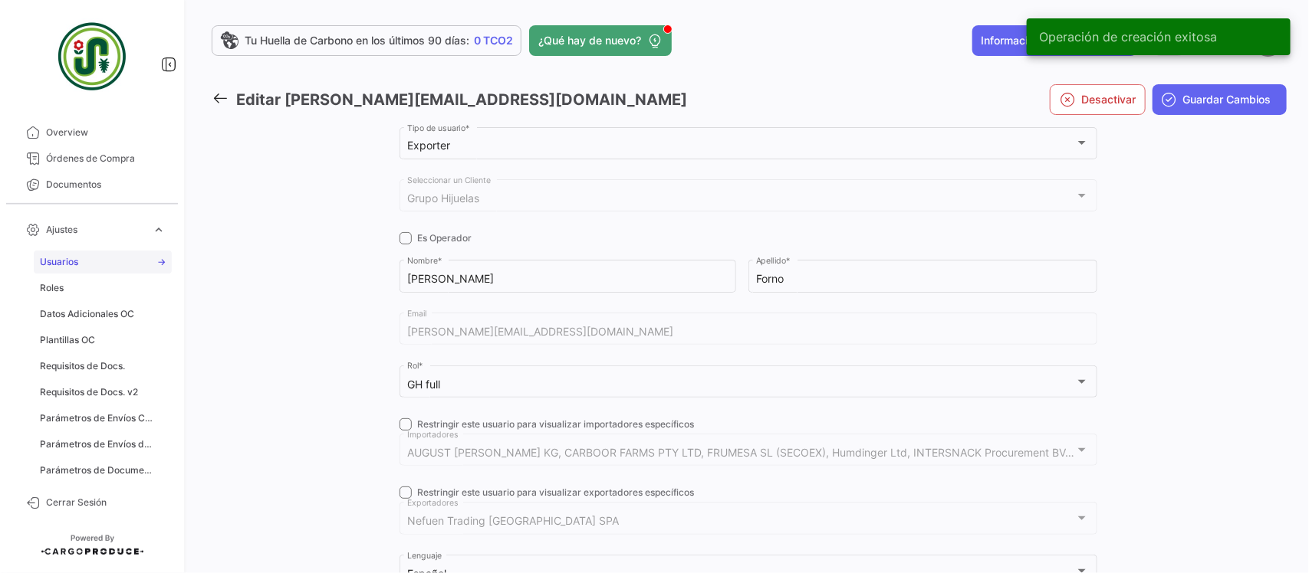
click at [87, 261] on link "Usuarios" at bounding box center [103, 262] width 138 height 23
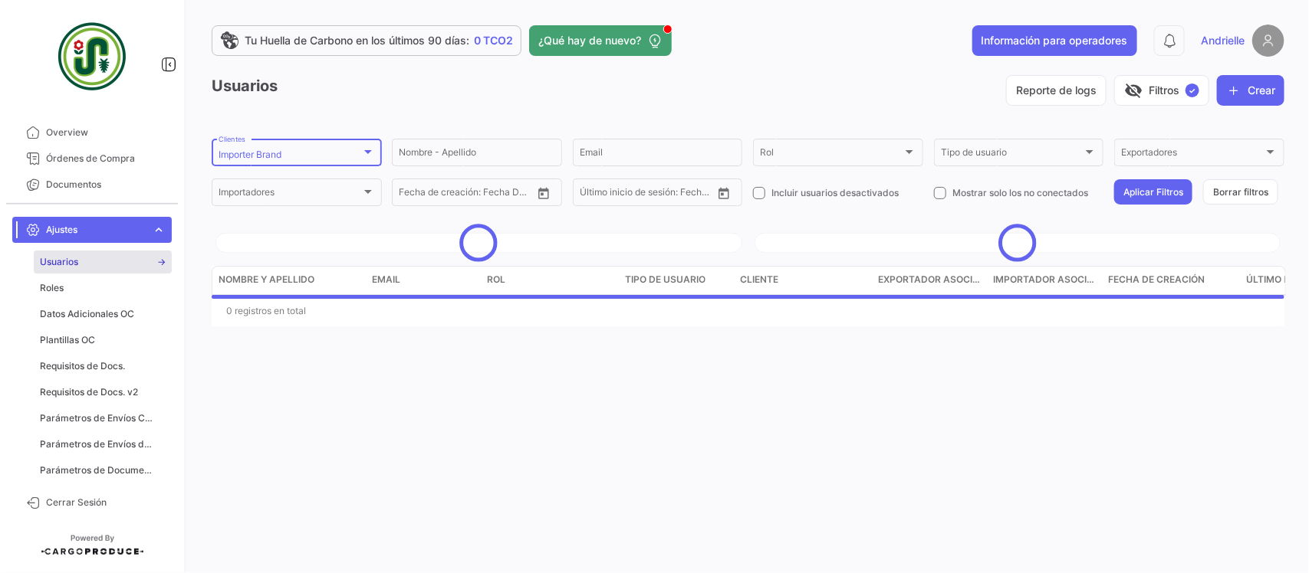
click at [345, 146] on div "Importer Brand Clientes" at bounding box center [297, 151] width 156 height 30
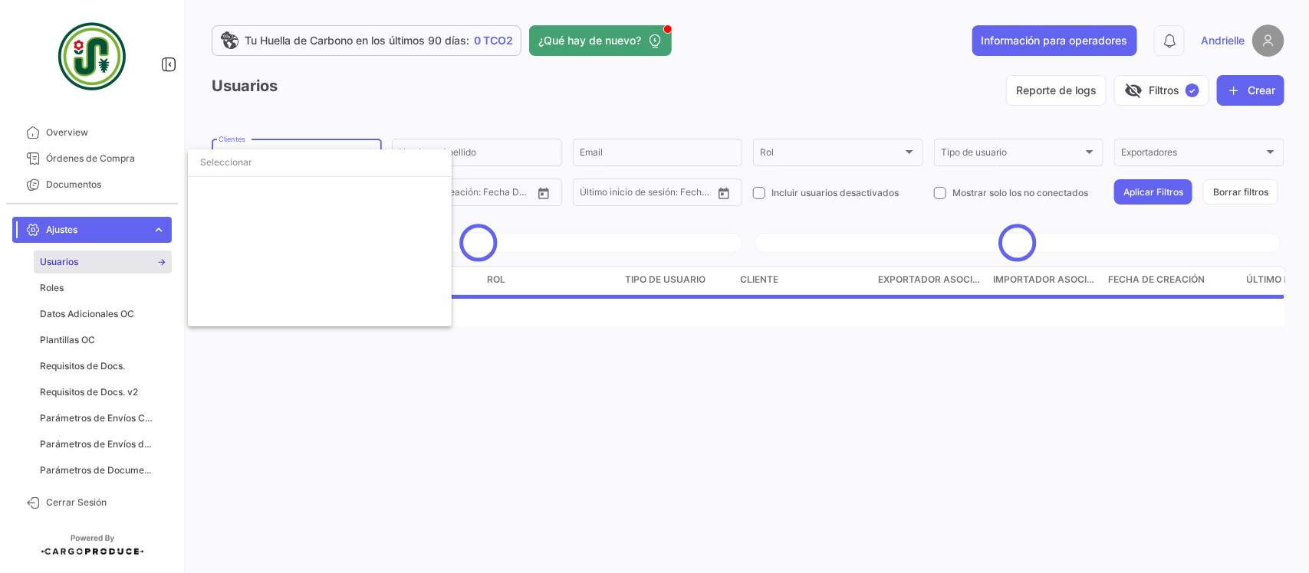
scroll to position [3558, 0]
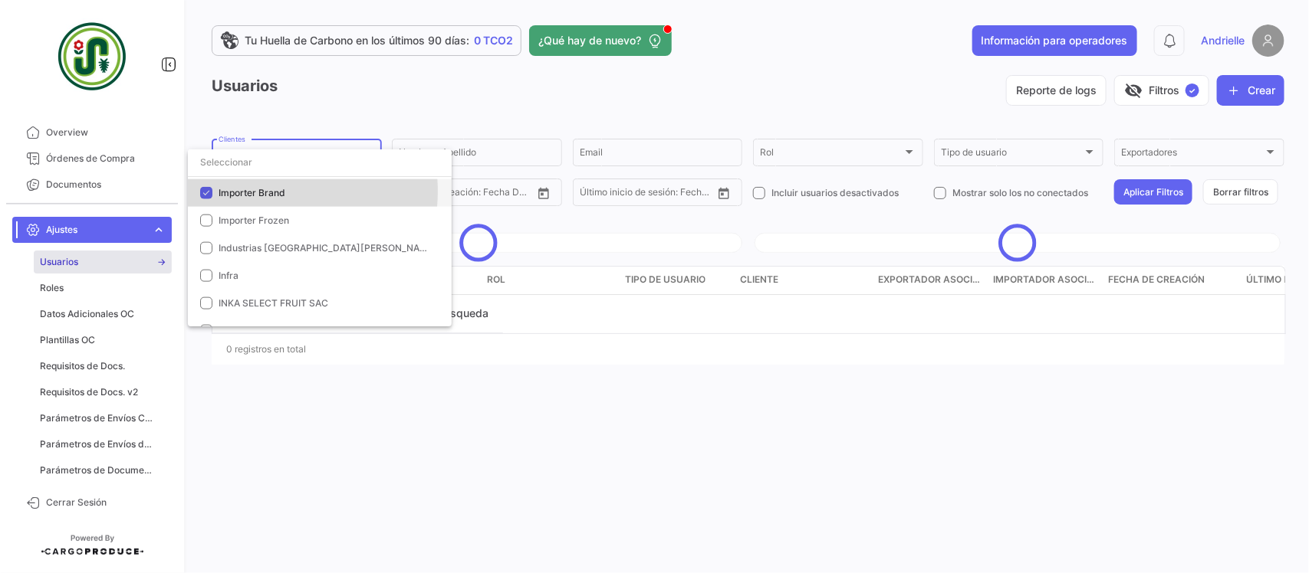
click at [255, 192] on span "Importer Brand" at bounding box center [252, 193] width 67 height 12
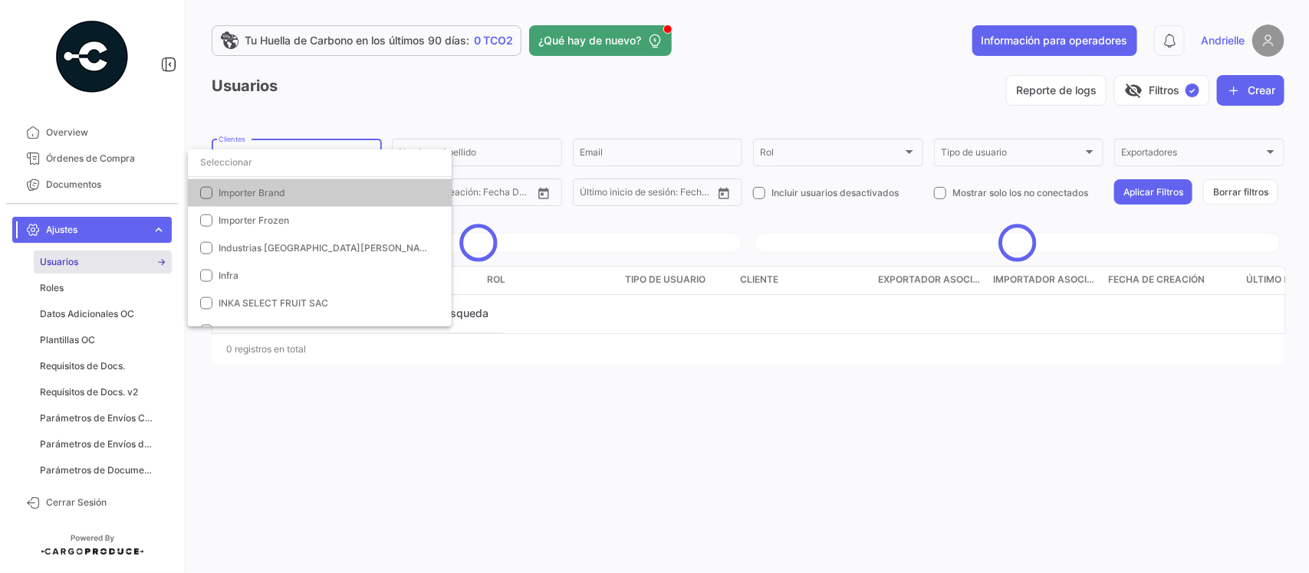
click at [292, 113] on div at bounding box center [654, 286] width 1309 height 573
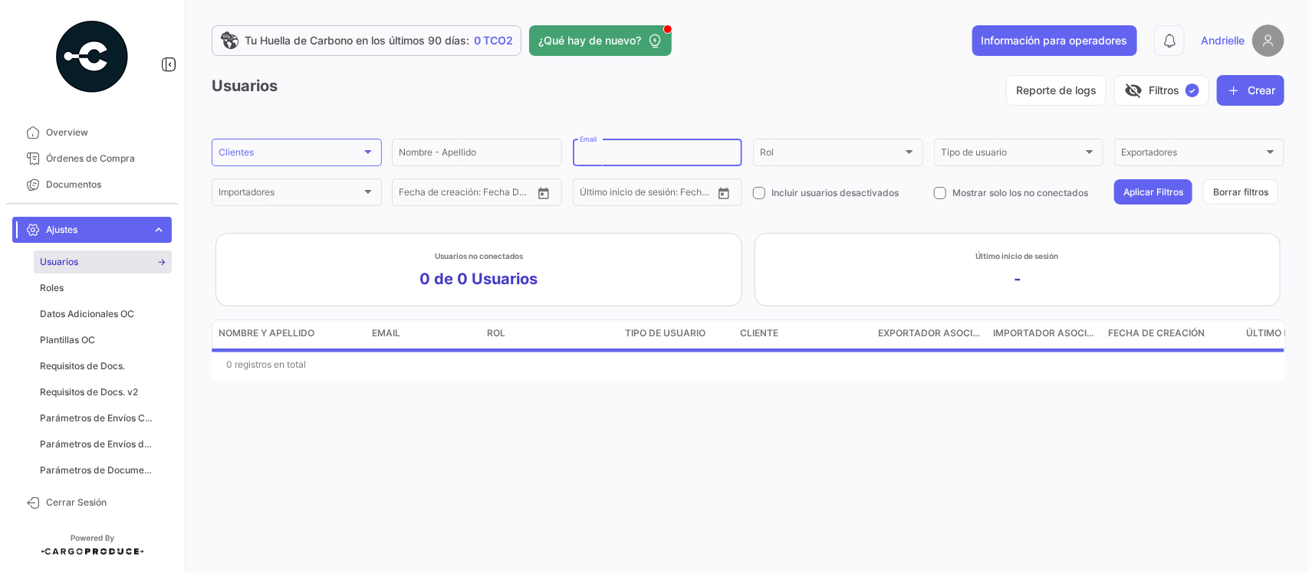
click at [621, 156] on input "Email" at bounding box center [658, 155] width 156 height 11
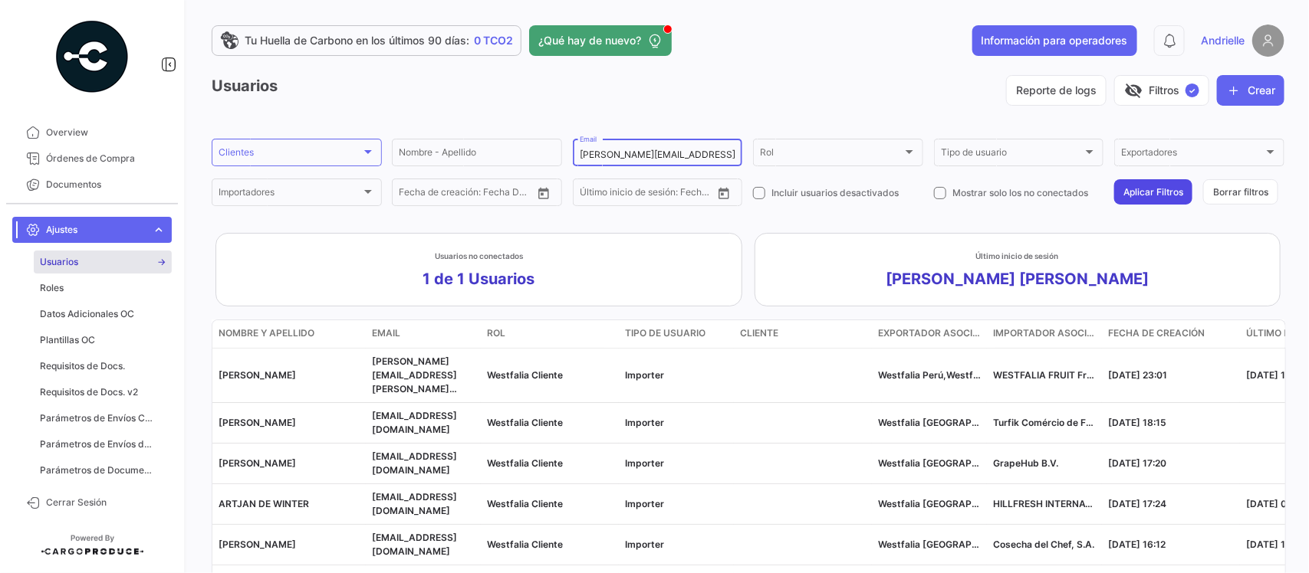
type input "cristian@cargoproduce.com"
click at [1139, 192] on button "Aplicar Filtros" at bounding box center [1153, 191] width 78 height 25
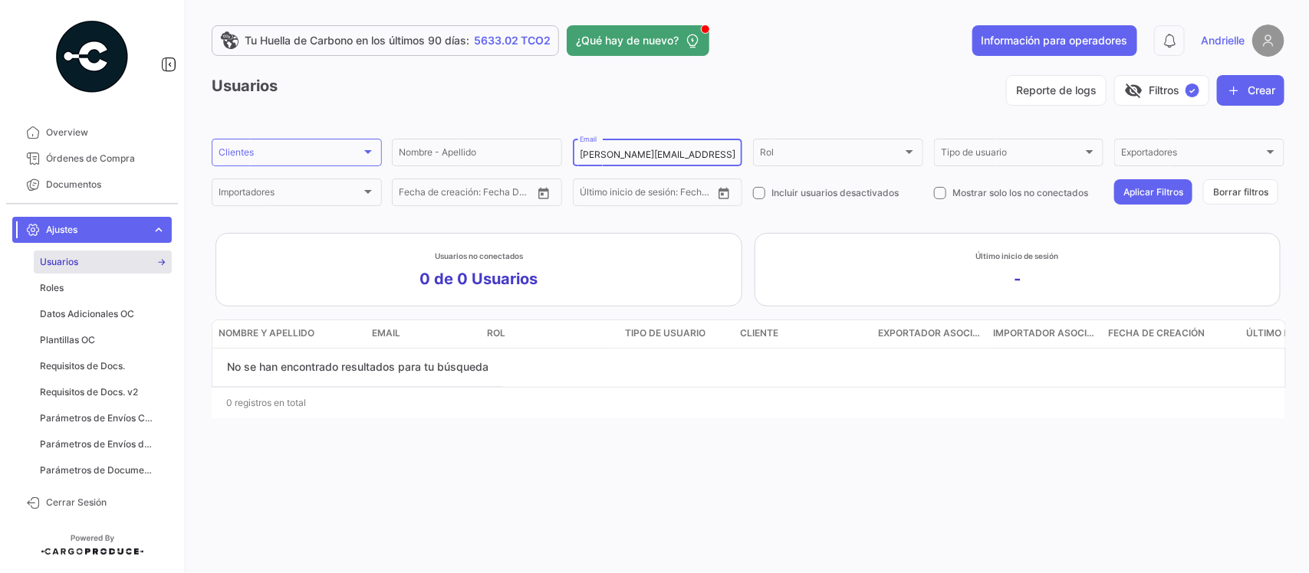
drag, startPoint x: 718, startPoint y: 154, endPoint x: 557, endPoint y: 171, distance: 161.1
click at [0, 0] on div "Nombre - Apellido cristian@cargoproduce.com Email Rol Rol Tipo de usuario Tipo …" at bounding box center [0, 0] width 0 height 0
